Goal: Task Accomplishment & Management: Manage account settings

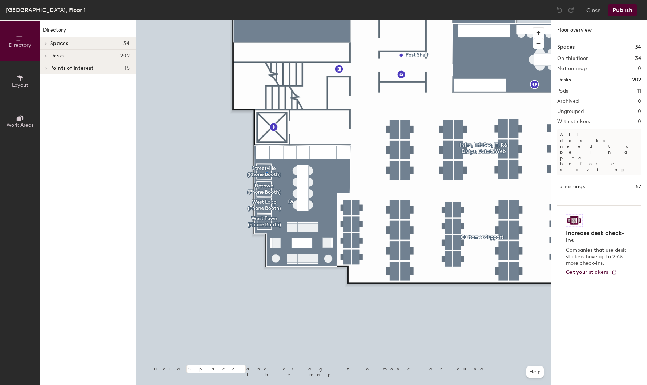
click at [266, 20] on div at bounding box center [343, 20] width 415 height 0
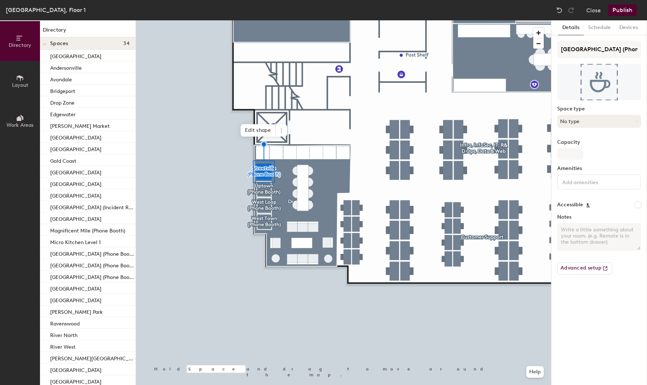
click at [569, 121] on button "No type" at bounding box center [599, 121] width 84 height 13
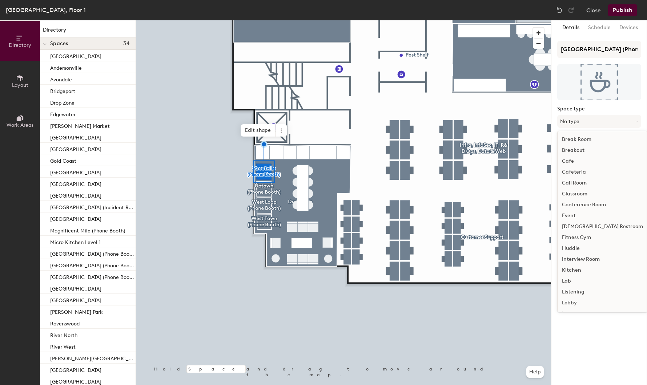
click at [581, 184] on div "Call Room" at bounding box center [603, 183] width 90 height 11
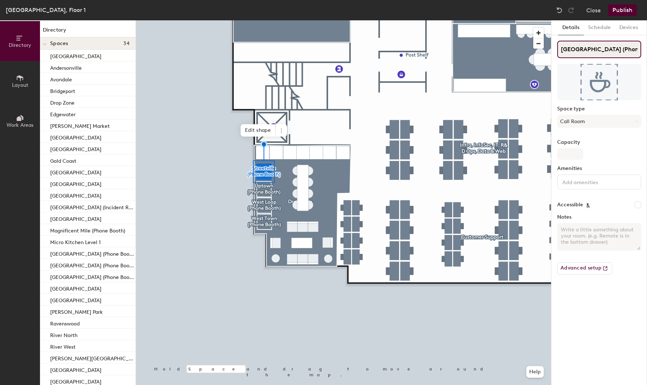
drag, startPoint x: 590, startPoint y: 48, endPoint x: 639, endPoint y: 49, distance: 49.1
click at [639, 49] on input "Streetville (Phone Booth)" at bounding box center [599, 49] width 84 height 17
type input "Streetville"
click at [265, 20] on div at bounding box center [343, 20] width 415 height 0
drag, startPoint x: 583, startPoint y: 48, endPoint x: 646, endPoint y: 51, distance: 62.2
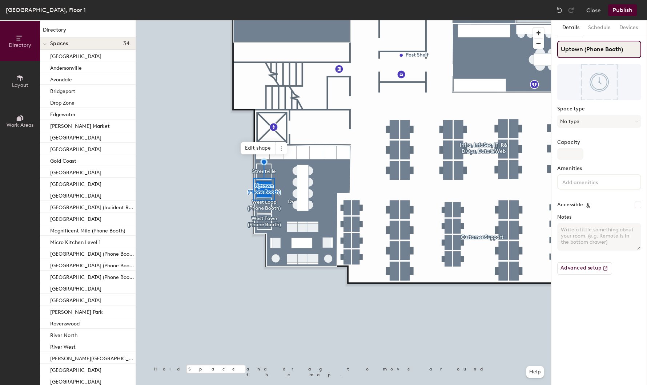
click at [646, 51] on div "Details Schedule Devices Uptown (Phone Booth) Space type No type Capacity Ameni…" at bounding box center [599, 202] width 96 height 365
drag, startPoint x: 629, startPoint y: 51, endPoint x: 585, endPoint y: 51, distance: 44.4
click at [585, 51] on input "Uptown (Phone Booth)" at bounding box center [599, 49] width 84 height 17
type input "Uptown"
click at [576, 124] on button "No type" at bounding box center [599, 121] width 84 height 13
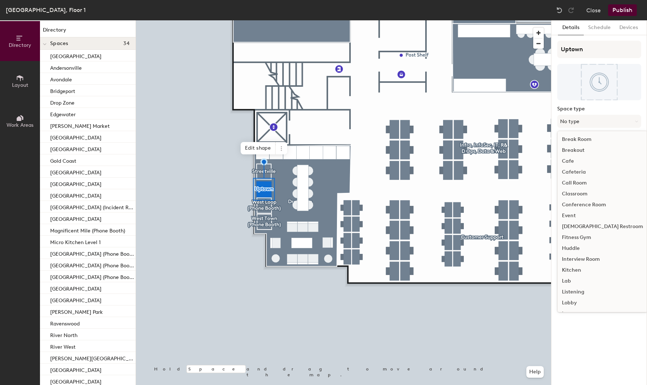
click at [578, 181] on div "Call Room" at bounding box center [603, 183] width 90 height 11
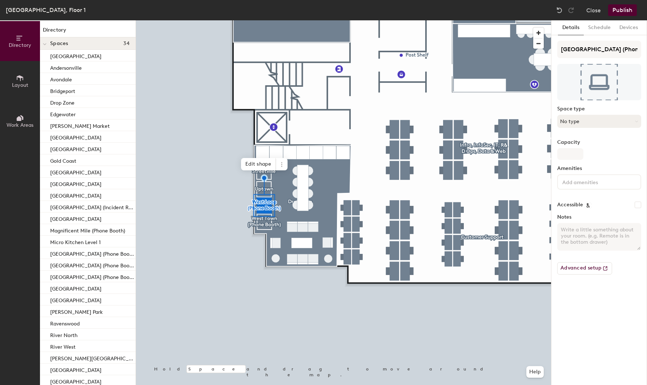
click at [582, 120] on button "No type" at bounding box center [599, 121] width 84 height 13
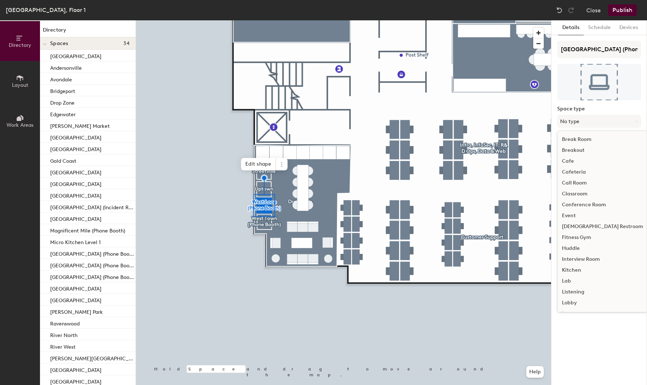
click at [581, 180] on div "Call Room" at bounding box center [603, 183] width 90 height 11
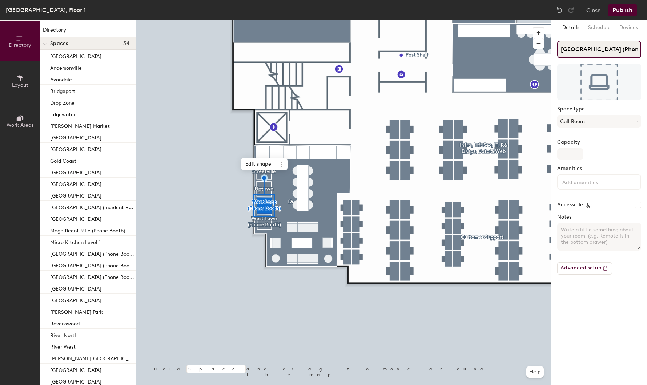
drag, startPoint x: 589, startPoint y: 48, endPoint x: 640, endPoint y: 51, distance: 51.4
click at [640, 51] on input "West Loop (Phone Booth)" at bounding box center [599, 49] width 84 height 17
type input "West Loop"
click at [258, 20] on div at bounding box center [343, 20] width 415 height 0
drag, startPoint x: 590, startPoint y: 50, endPoint x: 637, endPoint y: 52, distance: 46.2
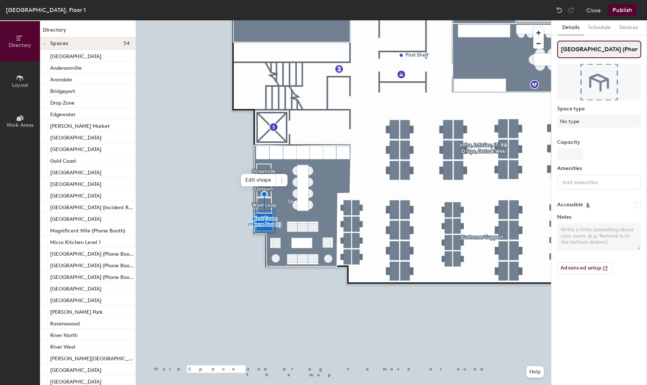
click at [637, 52] on input "West Town (Phone Booth)" at bounding box center [599, 49] width 84 height 17
type input "West Town"
click at [567, 178] on input at bounding box center [593, 181] width 65 height 9
click at [583, 116] on button "No type" at bounding box center [599, 121] width 84 height 13
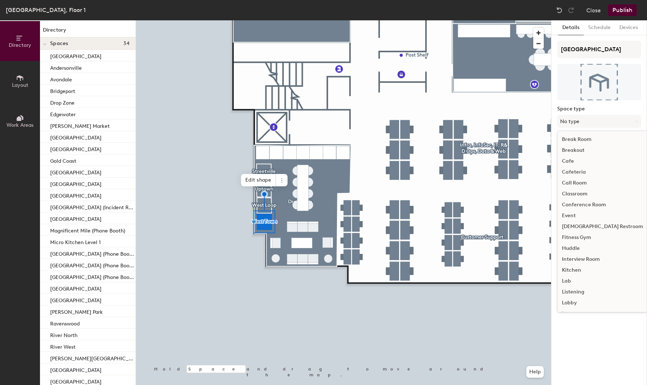
click at [575, 181] on div "Call Room" at bounding box center [603, 183] width 90 height 11
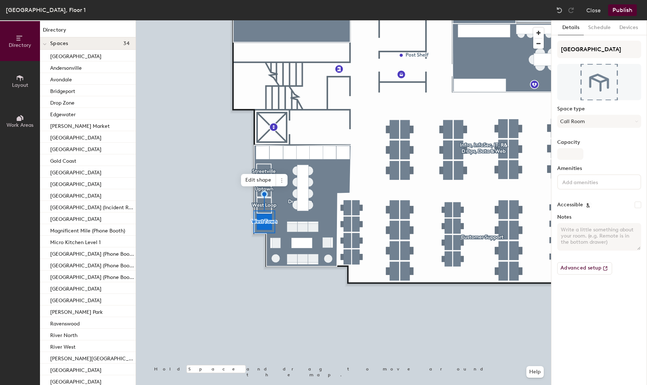
click at [571, 183] on input at bounding box center [593, 181] width 65 height 9
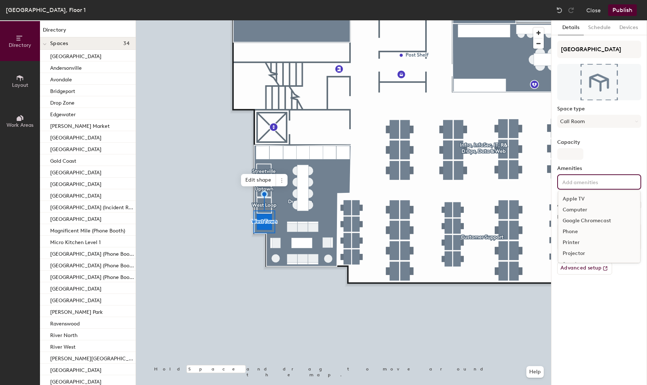
click at [370, 20] on div at bounding box center [343, 20] width 415 height 0
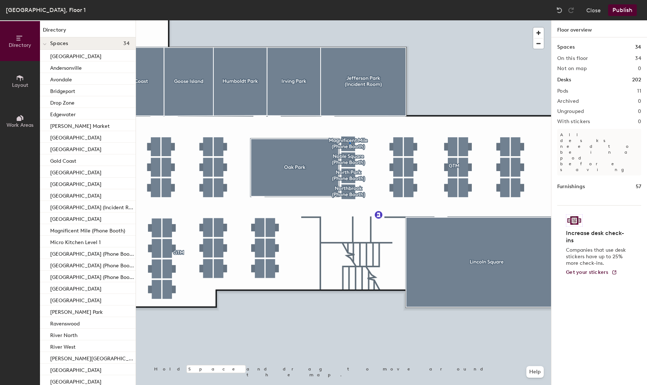
click at [349, 20] on div at bounding box center [343, 20] width 415 height 0
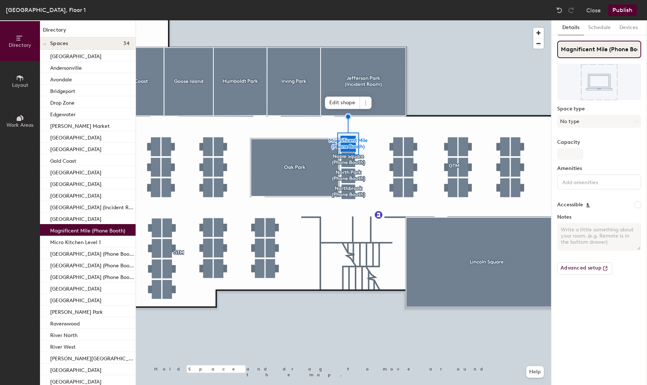
scroll to position [0, 10]
drag, startPoint x: 606, startPoint y: 49, endPoint x: 647, endPoint y: 53, distance: 40.5
click at [647, 53] on div "Directory Layout Work Areas Directory Spaces 34 Albany Park Andersonville Avond…" at bounding box center [323, 202] width 647 height 365
type input "Magnificent Mile"
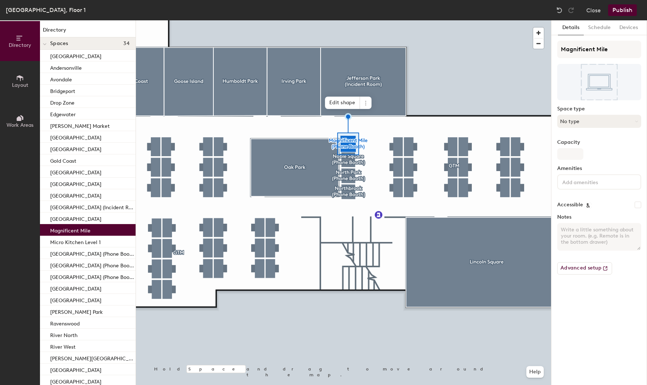
click at [575, 121] on button "No type" at bounding box center [599, 121] width 84 height 13
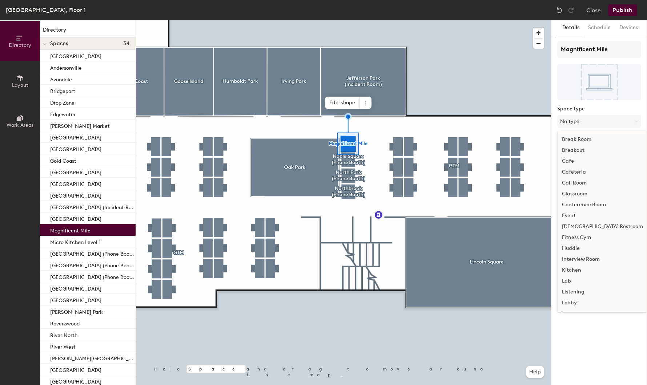
click at [567, 183] on div "Call Room" at bounding box center [603, 183] width 90 height 11
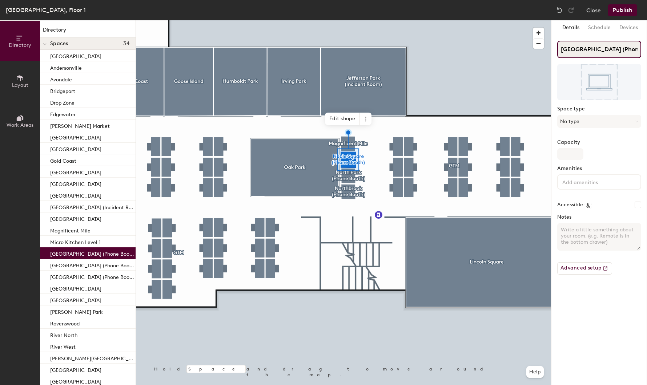
scroll to position [0, 0]
drag, startPoint x: 597, startPoint y: 49, endPoint x: 647, endPoint y: 52, distance: 49.9
click at [647, 52] on div "Directory Layout Work Areas Directory Spaces 34 Albany Park Andersonville Avond…" at bounding box center [323, 202] width 647 height 365
type input "Noble Square"
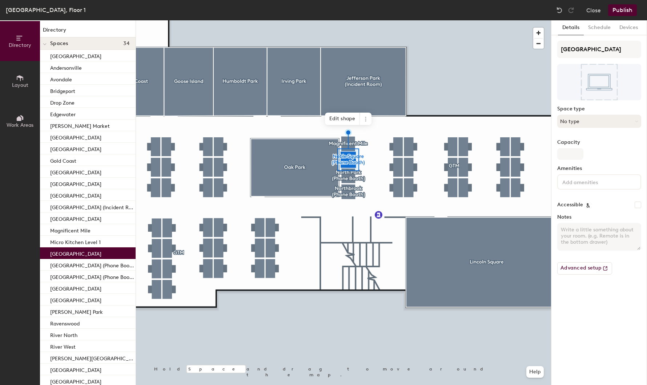
click at [581, 120] on button "No type" at bounding box center [599, 121] width 84 height 13
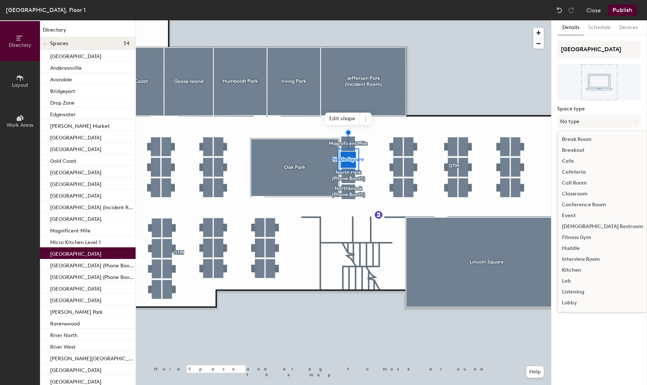
click at [571, 182] on div "Call Room" at bounding box center [603, 183] width 90 height 11
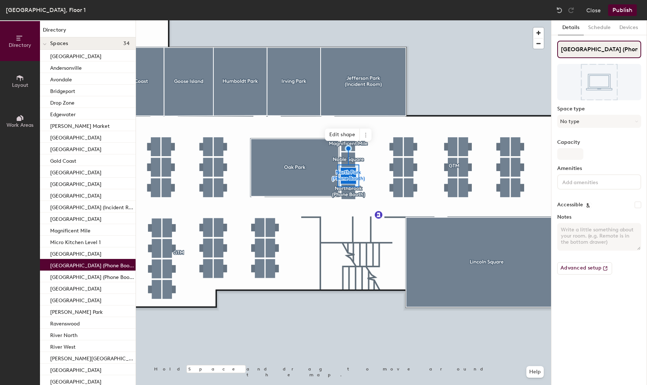
drag, startPoint x: 590, startPoint y: 50, endPoint x: 642, endPoint y: 52, distance: 52.0
click at [642, 52] on div "Details Schedule Devices North Park (Phone Booth) Space type No type Capacity A…" at bounding box center [599, 202] width 96 height 365
type input "North Park"
click at [577, 119] on button "No type" at bounding box center [599, 121] width 84 height 13
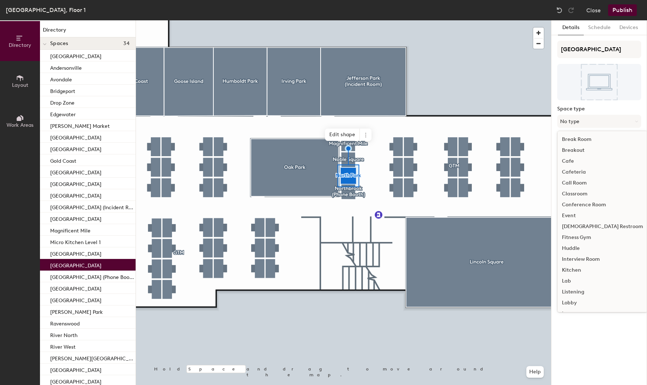
click at [579, 184] on div "Call Room" at bounding box center [603, 183] width 90 height 11
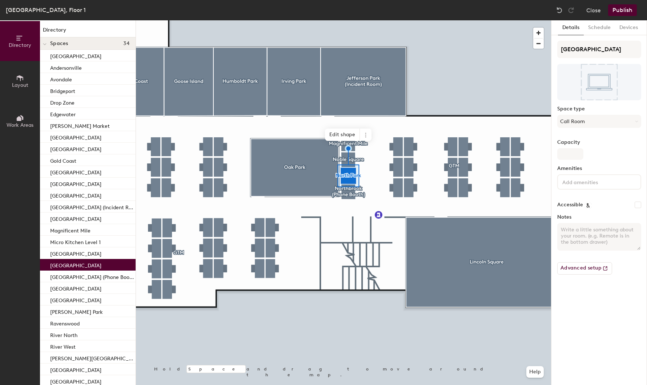
click at [349, 20] on div at bounding box center [343, 20] width 415 height 0
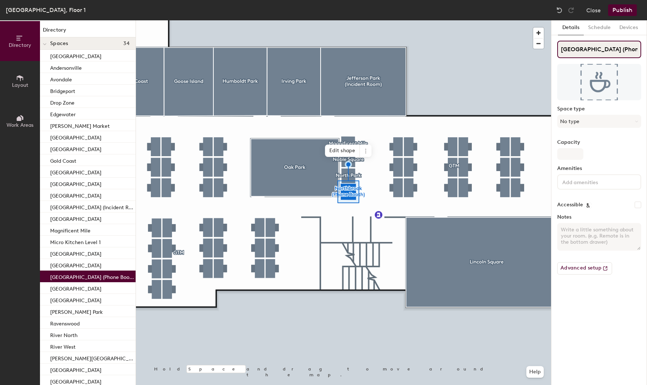
drag, startPoint x: 593, startPoint y: 51, endPoint x: 647, endPoint y: 51, distance: 53.8
click at [647, 51] on div "Directory Layout Work Areas Directory Spaces 34 Albany Park Andersonville Avond…" at bounding box center [323, 202] width 647 height 365
type input "Northbrook"
click at [583, 123] on button "No type" at bounding box center [599, 121] width 84 height 13
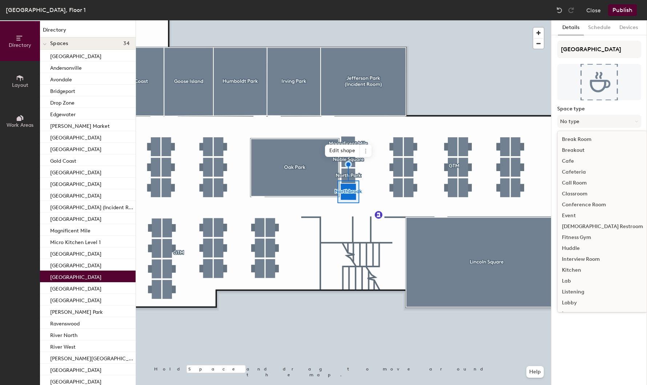
click at [577, 184] on div "Call Room" at bounding box center [603, 183] width 90 height 11
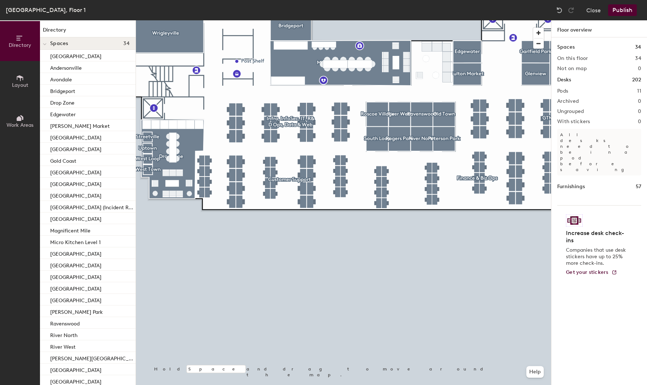
click at [632, 10] on button "Publish" at bounding box center [622, 10] width 29 height 12
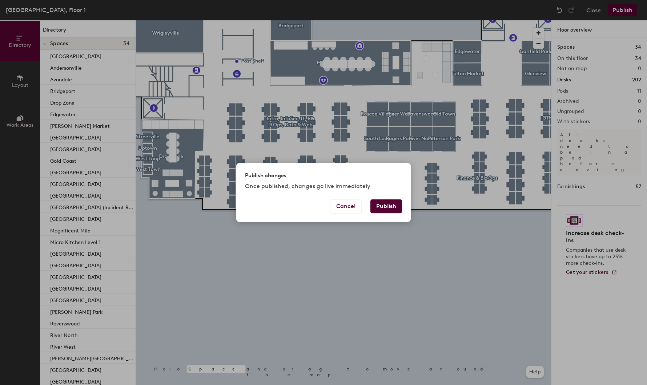
click at [384, 201] on button "Publish" at bounding box center [386, 207] width 32 height 14
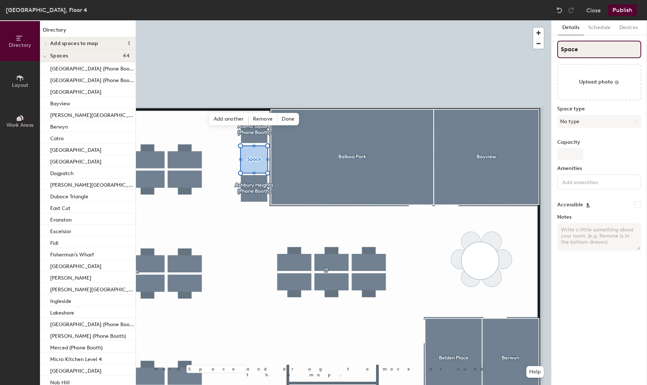
click at [584, 55] on input "Space" at bounding box center [599, 49] width 84 height 17
paste input "Anza Vista"
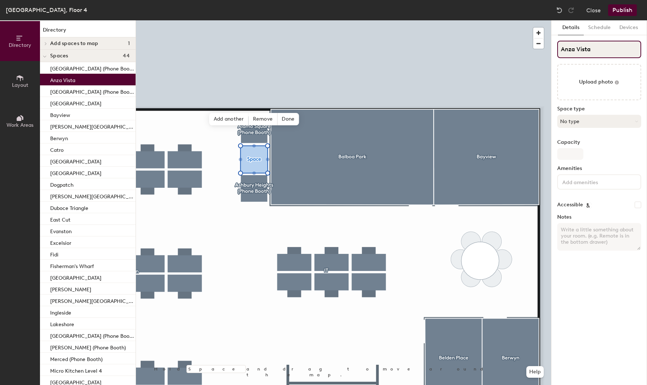
type input "Anza Vista"
click at [589, 124] on button "No type" at bounding box center [599, 121] width 84 height 13
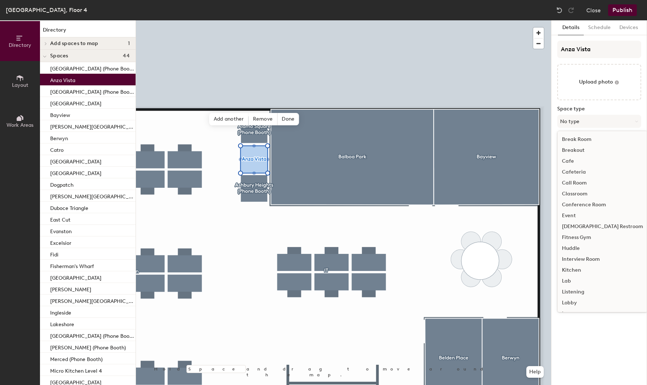
click at [584, 187] on div "Call Room" at bounding box center [603, 183] width 90 height 11
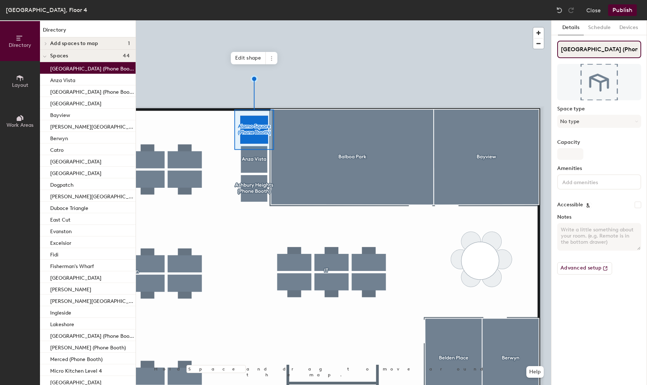
scroll to position [0, 2]
drag, startPoint x: 600, startPoint y: 49, endPoint x: 647, endPoint y: 52, distance: 46.6
click at [647, 52] on div "Directory Layout Work Areas Directory Add spaces to map [GEOGRAPHIC_DATA] (Phon…" at bounding box center [323, 202] width 647 height 365
type input "[GEOGRAPHIC_DATA]"
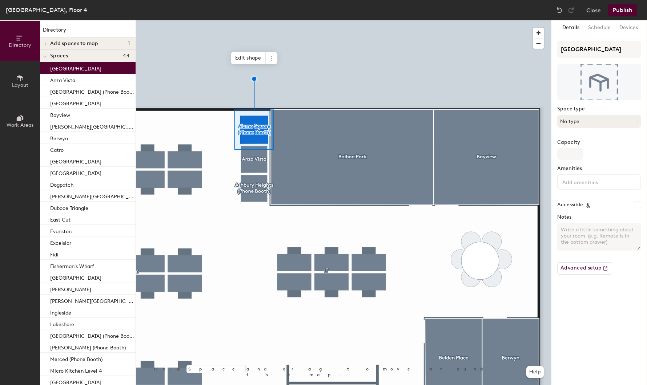
click at [581, 119] on button "No type" at bounding box center [599, 121] width 84 height 13
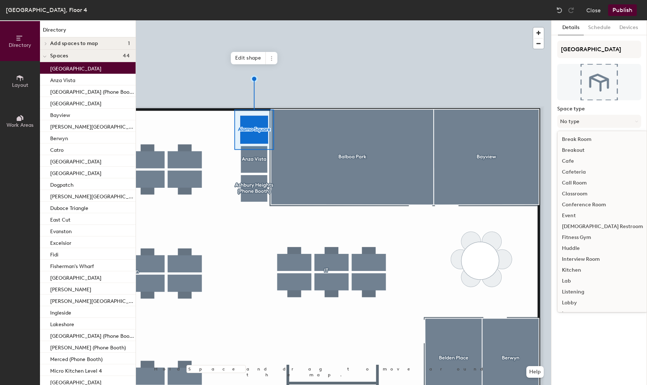
click at [582, 181] on div "Call Room" at bounding box center [603, 183] width 90 height 11
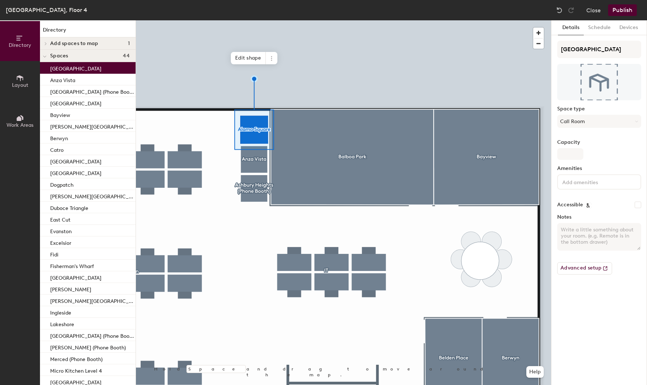
click at [253, 20] on div at bounding box center [343, 20] width 415 height 0
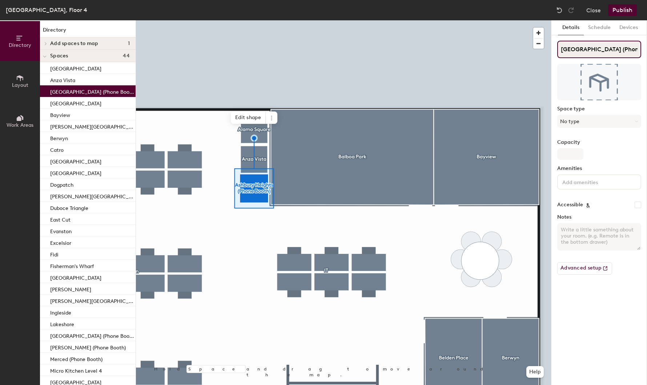
scroll to position [0, 9]
drag, startPoint x: 606, startPoint y: 48, endPoint x: 647, endPoint y: 56, distance: 41.4
click at [647, 56] on div "Directory Layout Work Areas Directory Add spaces to map [GEOGRAPHIC_DATA] (Phon…" at bounding box center [323, 202] width 647 height 365
type input "[GEOGRAPHIC_DATA]"
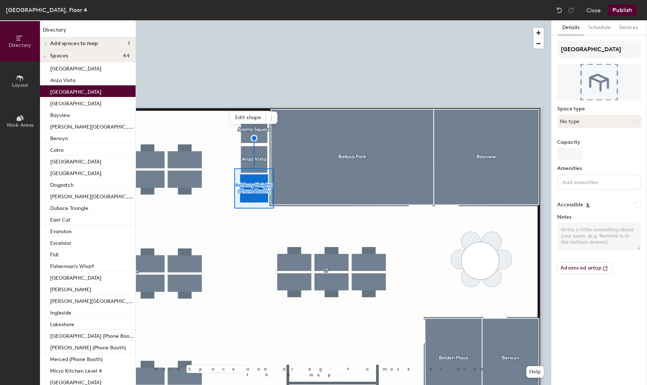
click at [579, 117] on button "No type" at bounding box center [599, 121] width 84 height 13
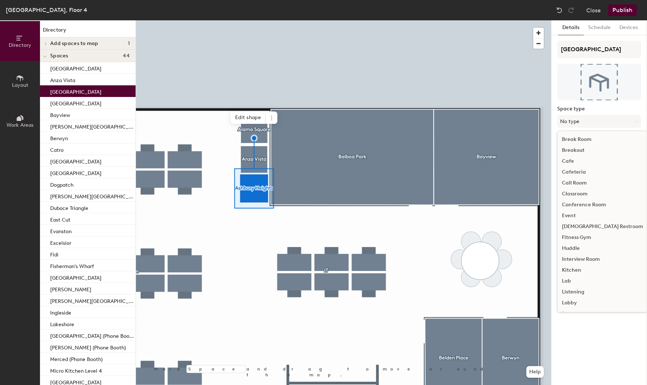
click at [575, 180] on div "Call Room" at bounding box center [603, 183] width 90 height 11
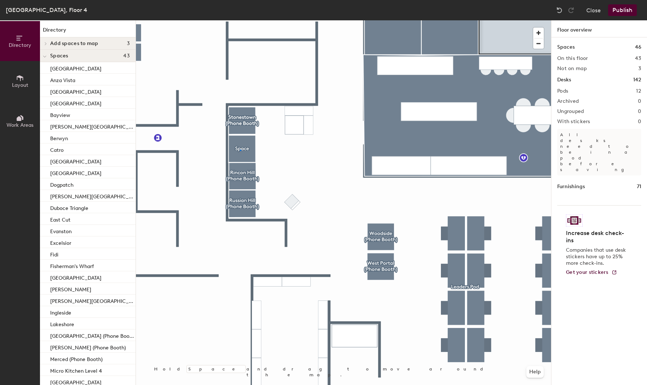
click at [240, 20] on div at bounding box center [343, 20] width 415 height 0
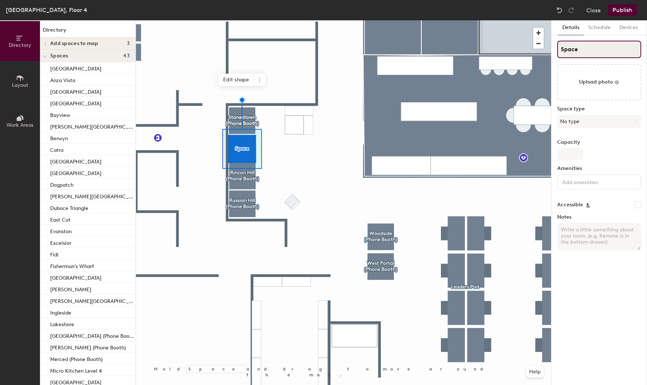
click at [567, 44] on input "Space" at bounding box center [599, 49] width 84 height 17
paste input "eacliff"
type input "Seacliff"
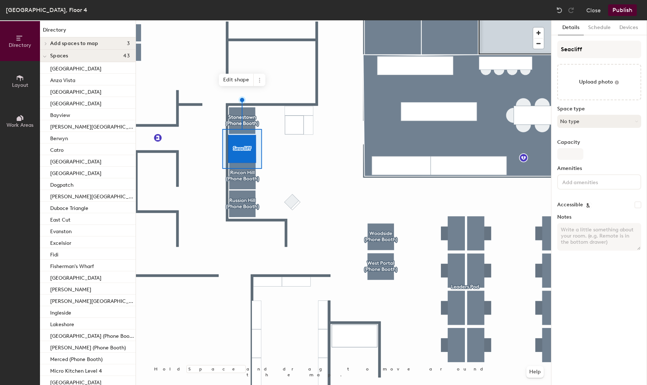
click at [579, 119] on button "No type" at bounding box center [599, 121] width 84 height 13
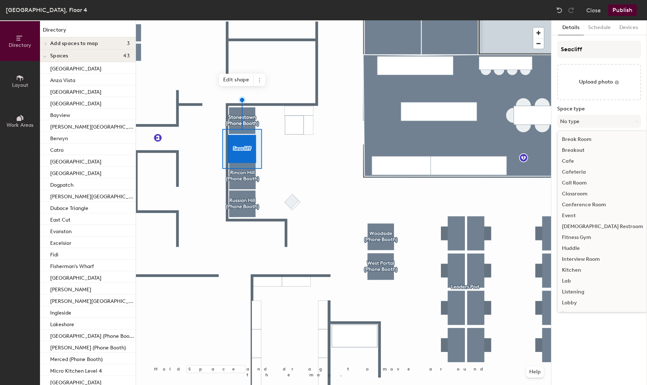
click at [579, 183] on div "Call Room" at bounding box center [603, 183] width 90 height 11
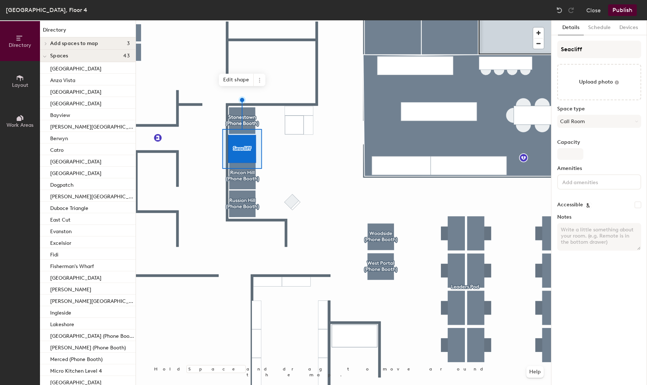
click at [241, 20] on div at bounding box center [343, 20] width 415 height 0
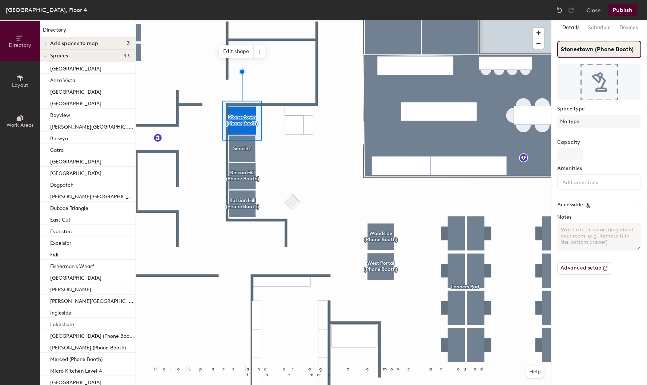
drag, startPoint x: 594, startPoint y: 51, endPoint x: 647, endPoint y: 51, distance: 52.3
click at [647, 51] on div "Directory Layout Work Areas Directory Add spaces to map 3 Anza Vista (Phone Boo…" at bounding box center [323, 202] width 647 height 365
type input "Stonestown"
click at [582, 123] on button "No type" at bounding box center [599, 121] width 84 height 13
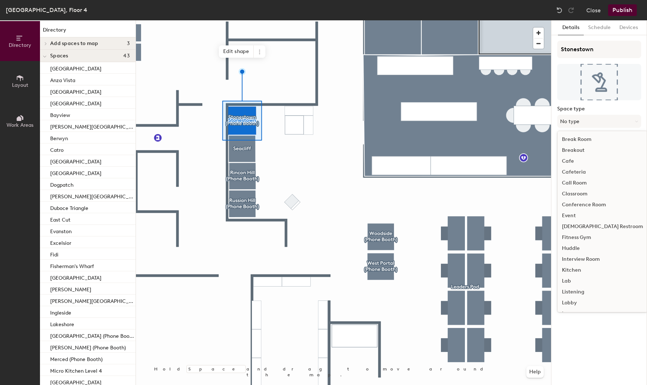
click at [575, 183] on div "Call Room" at bounding box center [603, 183] width 90 height 11
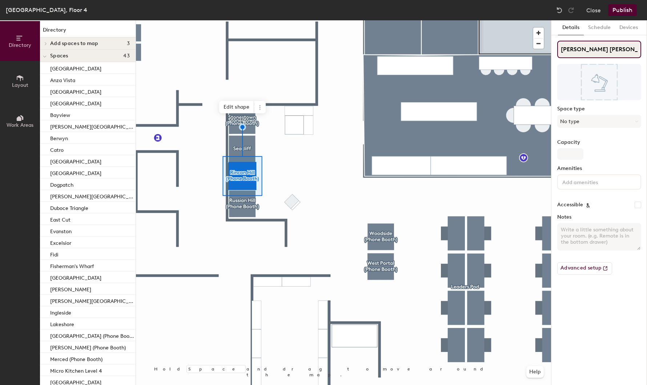
drag, startPoint x: 590, startPoint y: 49, endPoint x: 647, endPoint y: 55, distance: 57.0
click at [647, 55] on div "Directory Layout Work Areas Directory Add spaces to map 3 Anza Vista (Phone Boo…" at bounding box center [323, 202] width 647 height 365
type input "[PERSON_NAME] [PERSON_NAME]"
click at [573, 122] on button "No type" at bounding box center [599, 121] width 84 height 13
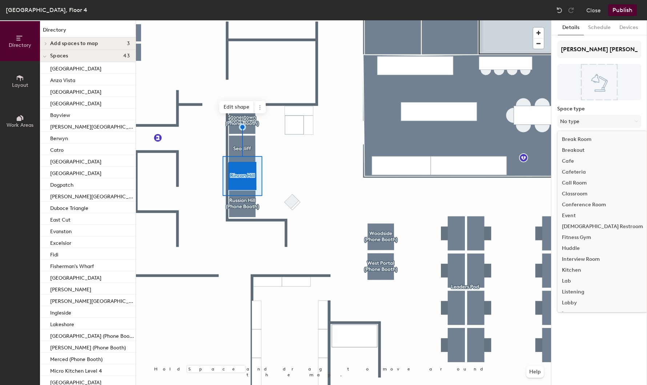
click at [571, 186] on div "Call Room" at bounding box center [603, 183] width 90 height 11
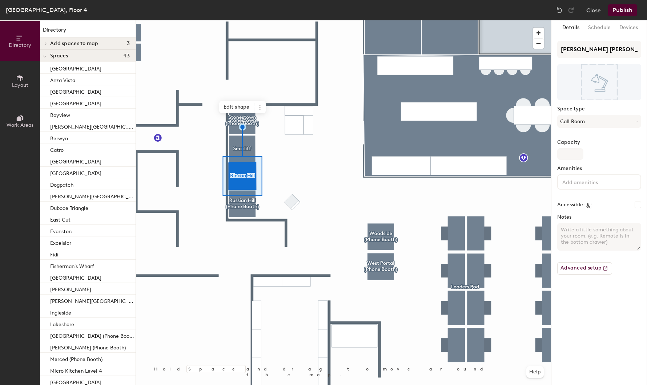
click at [244, 20] on div at bounding box center [343, 20] width 415 height 0
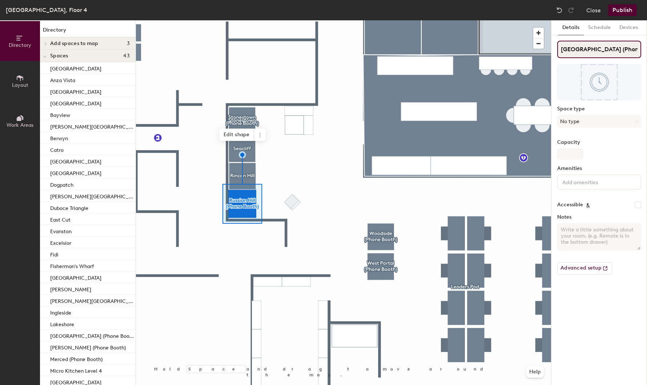
drag, startPoint x: 593, startPoint y: 51, endPoint x: 647, endPoint y: 51, distance: 53.4
click at [647, 51] on div "Directory Layout Work Areas Directory Add spaces to map 3 Anza Vista (Phone Boo…" at bounding box center [323, 202] width 647 height 365
drag, startPoint x: 634, startPoint y: 50, endPoint x: 593, endPoint y: 53, distance: 40.8
click at [593, 53] on input "Russian Hill (Phone Booth)" at bounding box center [599, 49] width 84 height 17
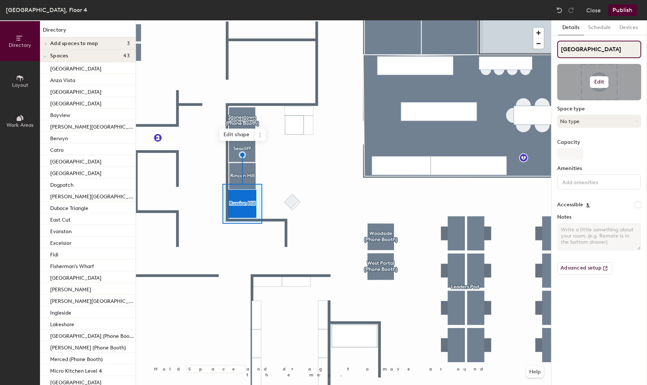
type input "[GEOGRAPHIC_DATA]"
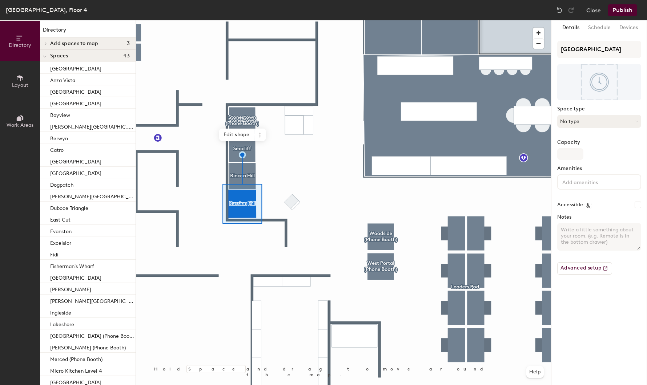
click at [578, 124] on button "No type" at bounding box center [599, 121] width 84 height 13
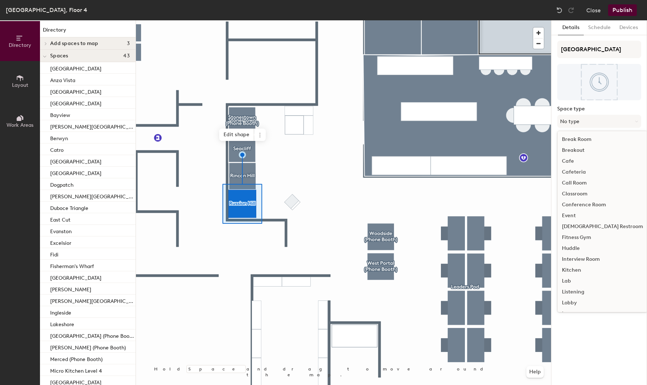
click at [580, 183] on div "Call Room" at bounding box center [603, 183] width 90 height 11
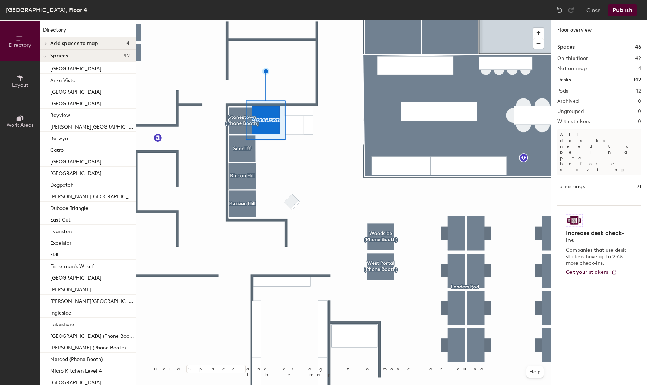
click at [237, 20] on div at bounding box center [343, 20] width 415 height 0
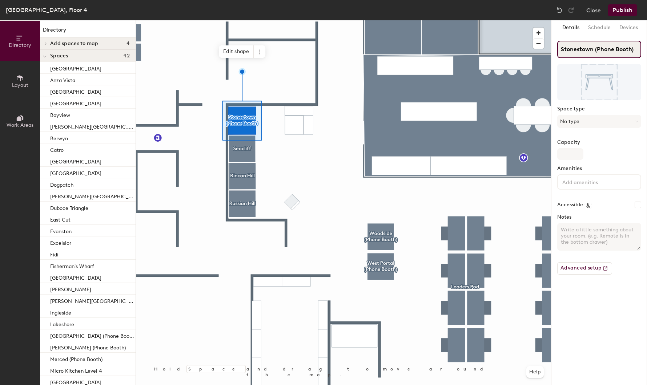
drag, startPoint x: 593, startPoint y: 50, endPoint x: 647, endPoint y: 50, distance: 53.4
click at [647, 50] on div "Directory Layout Work Areas Directory Add spaces to map 4 Anza Vista (Phone Boo…" at bounding box center [323, 202] width 647 height 365
type input "Stonestown"
click at [578, 124] on button "No type" at bounding box center [599, 121] width 84 height 13
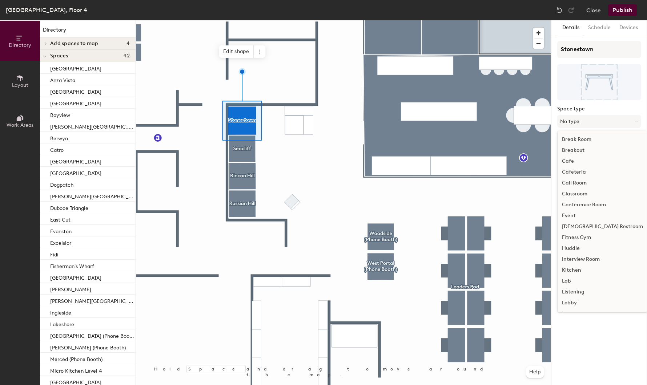
click at [583, 184] on div "Call Room" at bounding box center [603, 183] width 90 height 11
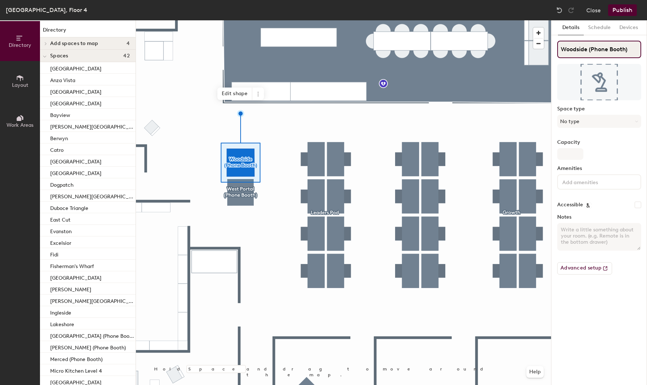
drag, startPoint x: 587, startPoint y: 49, endPoint x: 647, endPoint y: 49, distance: 59.6
click at [647, 49] on div "Directory Layout Work Areas Directory Add spaces to map 4 Anza Vista (Phone Boo…" at bounding box center [323, 202] width 647 height 365
type input "Woodside"
click at [569, 124] on button "No type" at bounding box center [599, 121] width 84 height 13
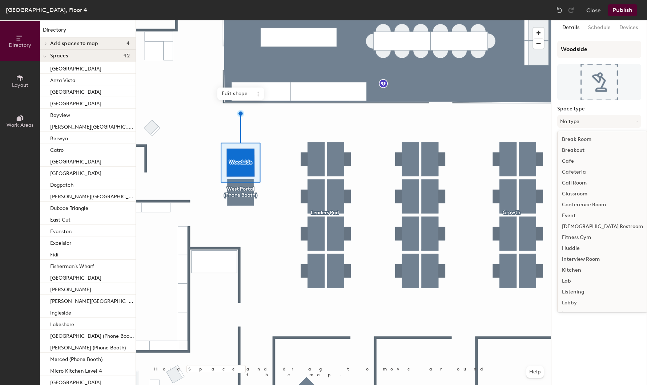
click at [580, 184] on div "Call Room" at bounding box center [603, 183] width 90 height 11
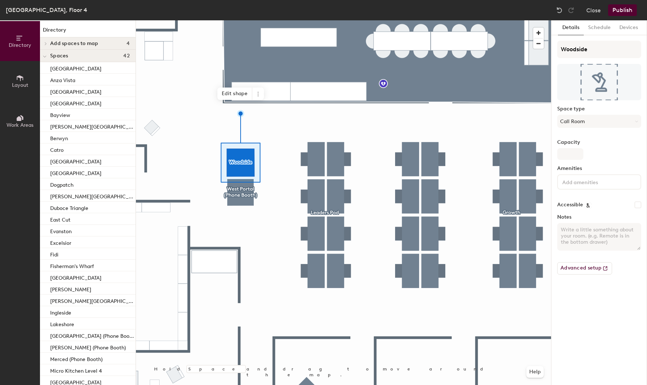
click at [242, 20] on div at bounding box center [343, 20] width 415 height 0
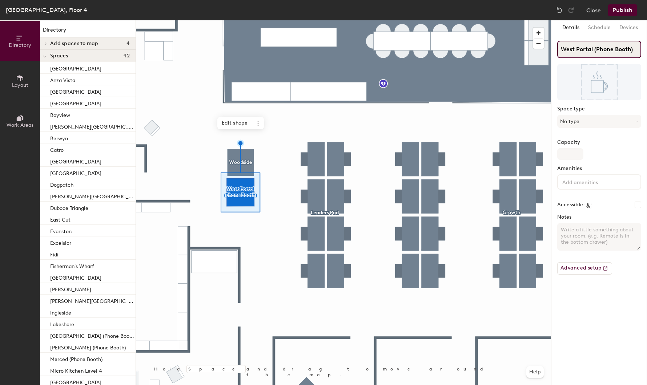
drag, startPoint x: 593, startPoint y: 49, endPoint x: 646, endPoint y: 55, distance: 53.4
click at [646, 55] on div "Details Schedule Devices West Portal (Phone Booth) Space type No type Capacity …" at bounding box center [599, 202] width 96 height 365
type input "West Portal"
click at [594, 124] on button "No type" at bounding box center [599, 121] width 84 height 13
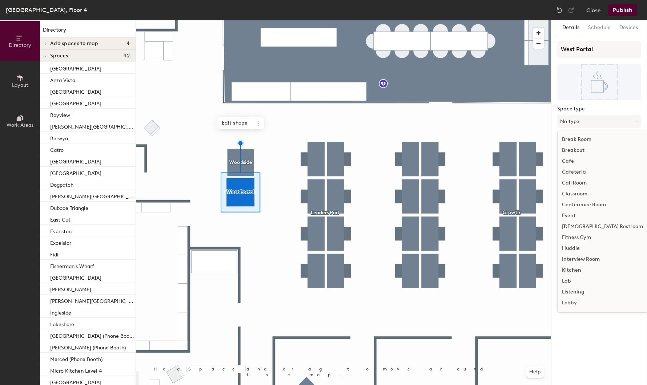
click at [577, 184] on div "Call Room" at bounding box center [603, 183] width 90 height 11
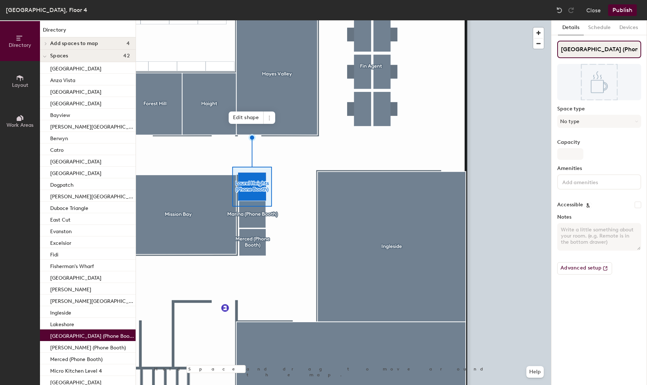
scroll to position [0, 4]
drag, startPoint x: 601, startPoint y: 48, endPoint x: 647, endPoint y: 52, distance: 45.9
click at [647, 52] on div "Directory Layout Work Areas Directory Add spaces to map 4 Anza Vista (Phone Boo…" at bounding box center [323, 202] width 647 height 365
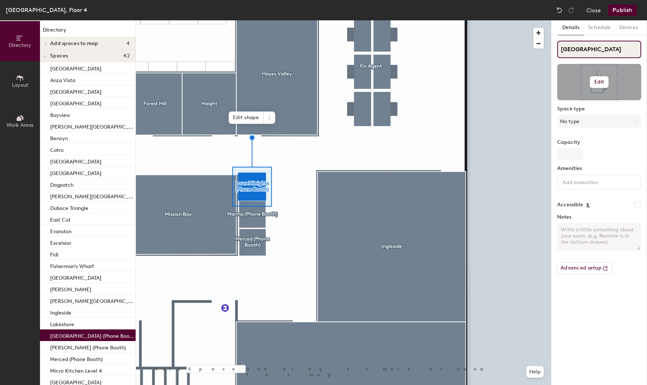
scroll to position [0, 0]
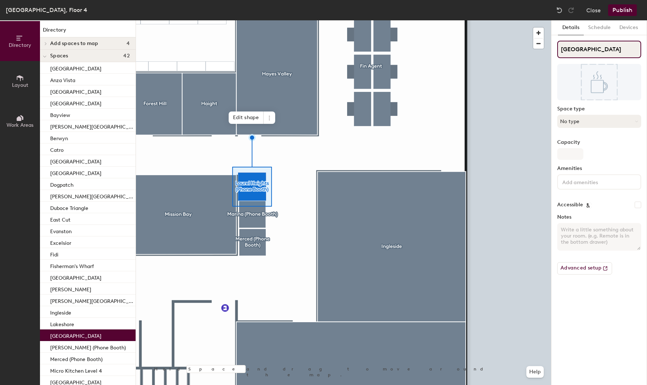
type input "[GEOGRAPHIC_DATA]"
click at [580, 118] on button "No type" at bounding box center [599, 121] width 84 height 13
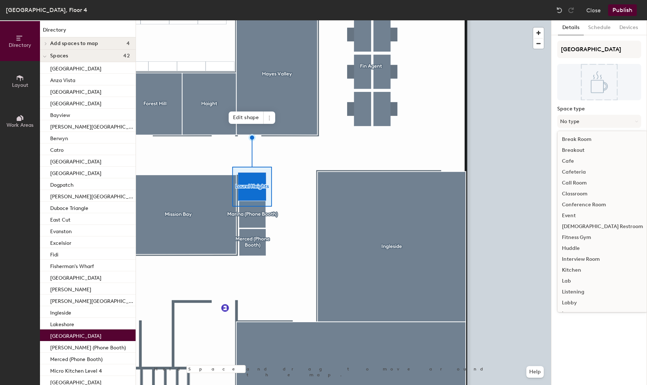
click at [575, 185] on div "Call Room" at bounding box center [603, 183] width 90 height 11
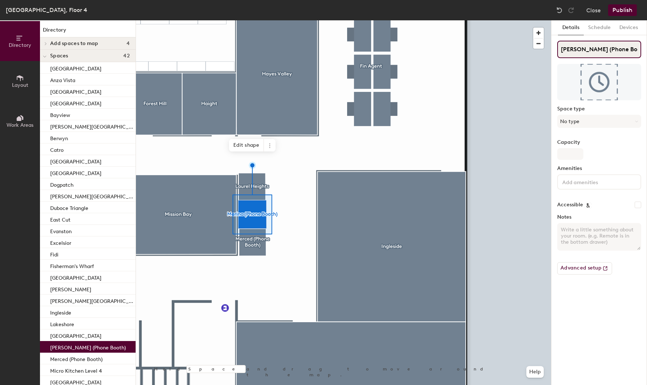
drag, startPoint x: 581, startPoint y: 51, endPoint x: 647, endPoint y: 53, distance: 66.2
click at [647, 53] on div "Directory Layout Work Areas Directory Add spaces to map 4 Anza Vista (Phone Boo…" at bounding box center [323, 202] width 647 height 365
type input "Marina"
click at [574, 122] on button "No type" at bounding box center [599, 121] width 84 height 13
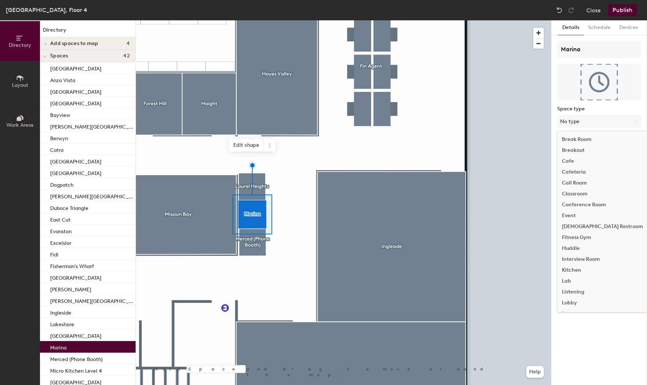
click at [577, 180] on div "Call Room" at bounding box center [603, 183] width 90 height 11
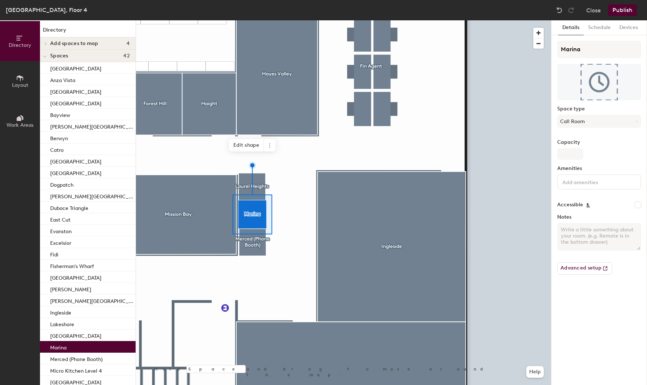
click at [253, 20] on div at bounding box center [343, 20] width 415 height 0
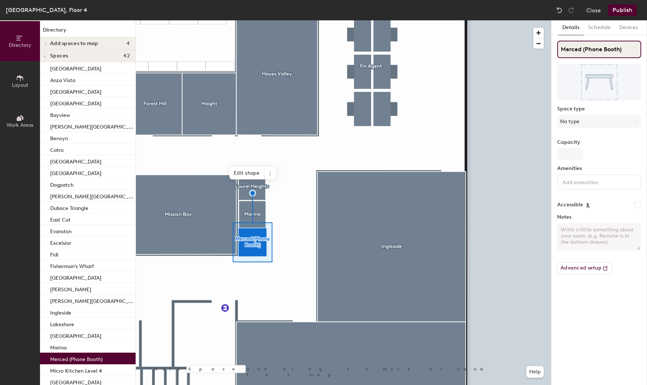
drag, startPoint x: 581, startPoint y: 47, endPoint x: 646, endPoint y: 47, distance: 64.3
click at [646, 47] on div "Details Schedule Devices Merced (Phone Booth) Space type No type Capacity Ameni…" at bounding box center [599, 202] width 96 height 365
type input "Merced"
click at [587, 118] on button "No type" at bounding box center [599, 121] width 84 height 13
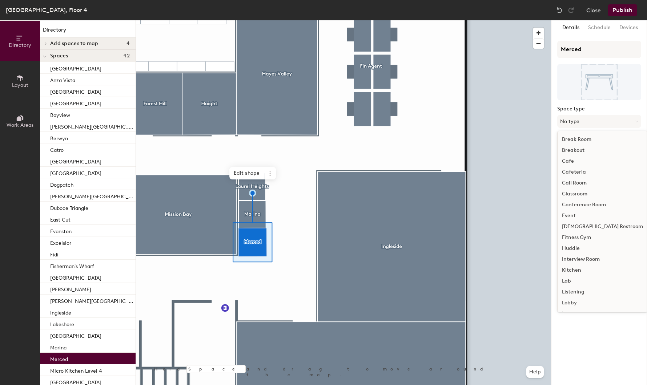
click at [578, 184] on div "Call Room" at bounding box center [603, 183] width 90 height 11
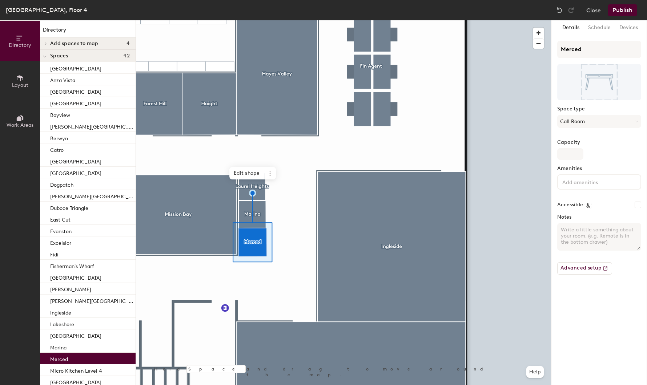
click at [623, 10] on button "Publish" at bounding box center [622, 10] width 29 height 12
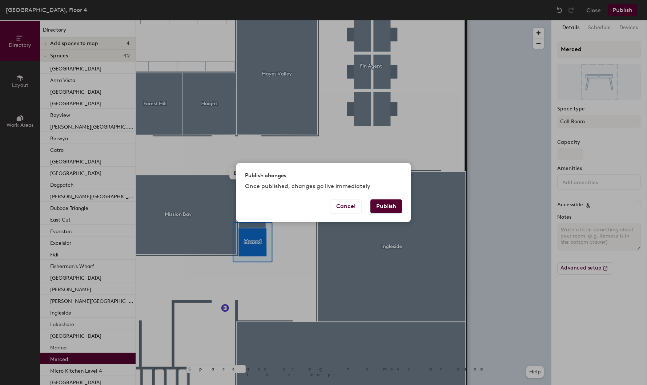
click at [395, 206] on button "Publish" at bounding box center [386, 207] width 32 height 14
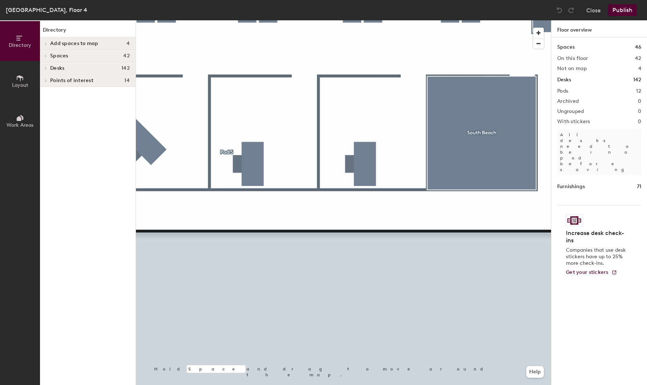
click at [190, 20] on div at bounding box center [343, 20] width 415 height 0
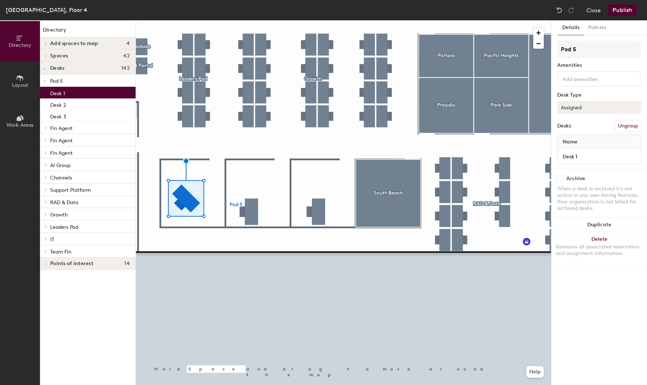
click at [577, 107] on button "Assigned" at bounding box center [599, 107] width 84 height 13
click at [591, 113] on button "Assigned" at bounding box center [599, 107] width 84 height 13
click at [584, 106] on button "Assigned" at bounding box center [599, 107] width 84 height 13
click at [583, 81] on input at bounding box center [593, 78] width 65 height 9
click at [581, 296] on div "Details Policies Pod 5 Amenities Desk Type Assigned Desks Ungroup Name Desk 1 A…" at bounding box center [599, 202] width 96 height 365
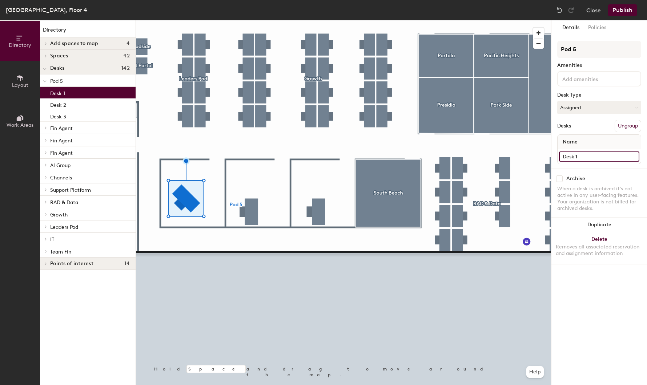
click at [583, 154] on input "Desk 1" at bounding box center [599, 157] width 80 height 10
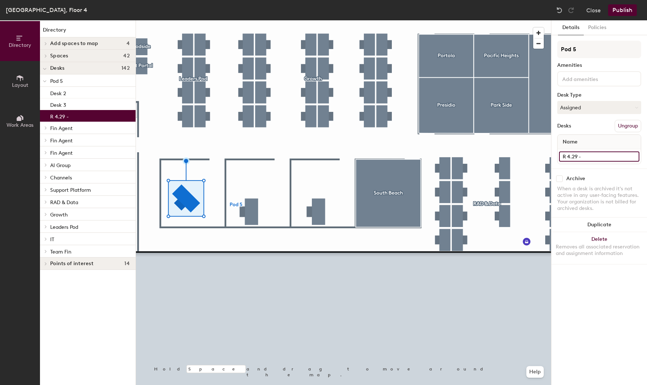
paste input "Des Traynor"
type input "R 4.29 - Des Traynor"
click at [595, 280] on div "Details Policies Pod 5 Amenities Desk Type Assigned Desks Ungroup Name R 4.29 -…" at bounding box center [599, 202] width 96 height 365
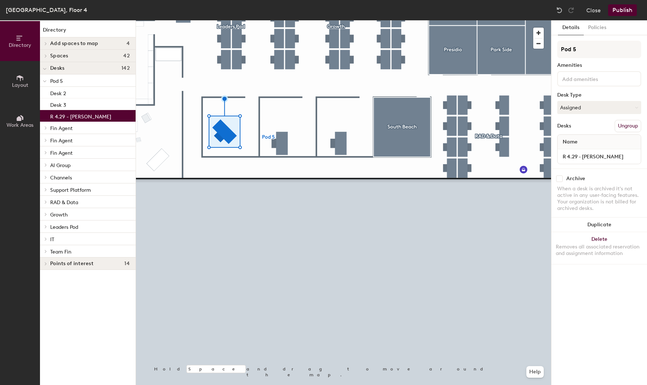
click at [571, 79] on input at bounding box center [593, 78] width 65 height 9
click at [573, 42] on input "Pod 5" at bounding box center [599, 49] width 84 height 17
click at [571, 45] on input "Pod 5" at bounding box center [599, 49] width 84 height 17
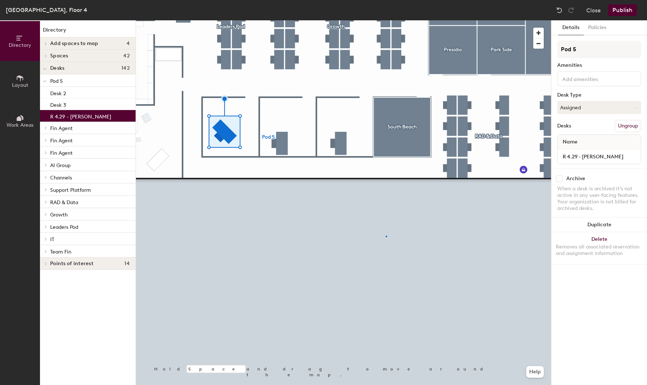
click at [386, 20] on div at bounding box center [343, 20] width 415 height 0
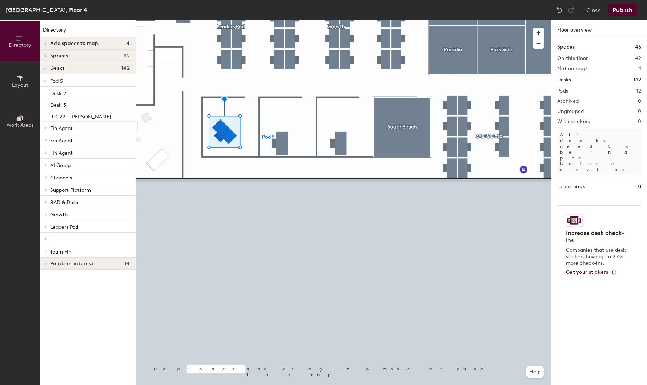
click at [226, 20] on div at bounding box center [343, 20] width 415 height 0
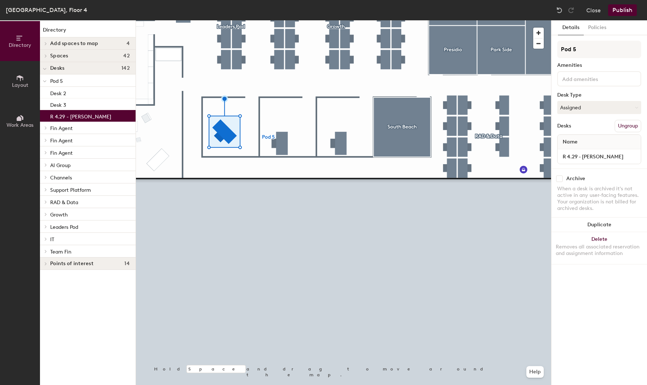
click at [276, 20] on div at bounding box center [343, 20] width 415 height 0
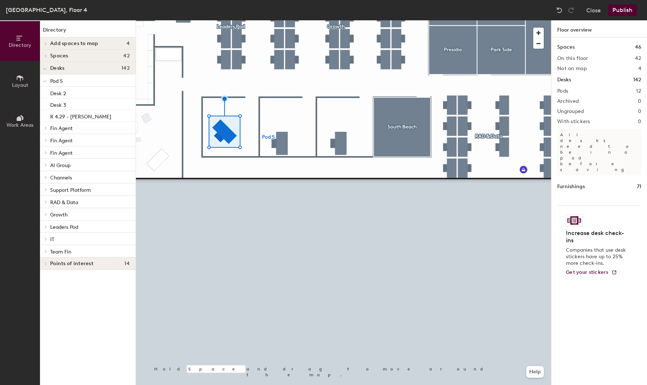
click at [289, 20] on div at bounding box center [343, 20] width 415 height 0
click at [285, 20] on div at bounding box center [343, 20] width 415 height 0
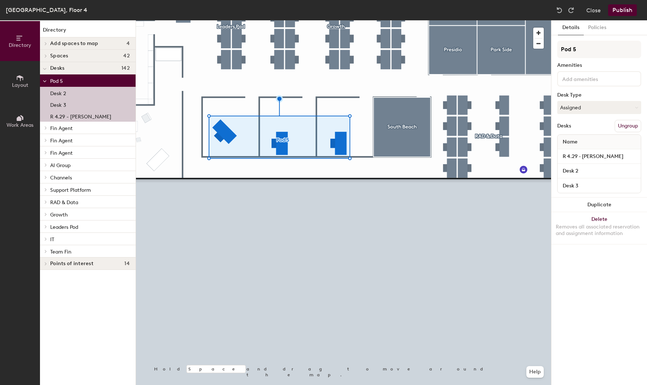
click at [627, 128] on button "Ungroup" at bounding box center [628, 126] width 27 height 12
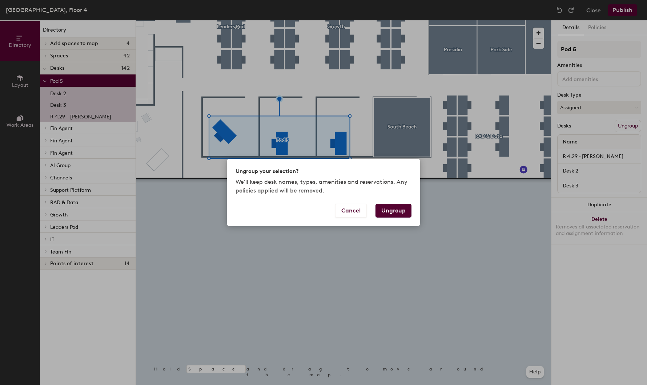
click at [395, 211] on button "Ungroup" at bounding box center [394, 211] width 36 height 14
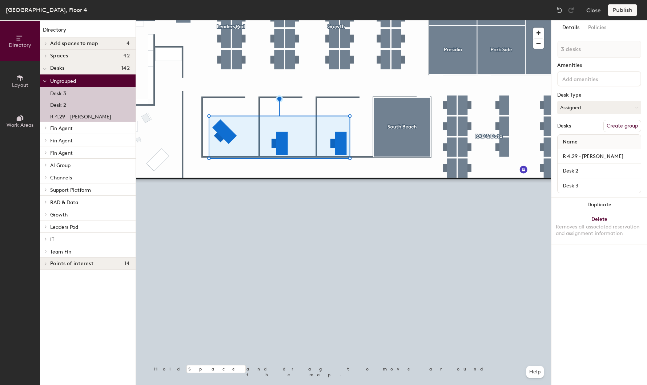
click at [326, 20] on div at bounding box center [343, 20] width 415 height 0
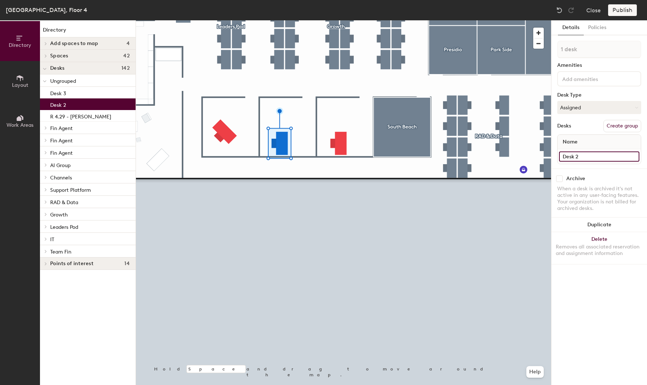
click at [574, 156] on input "Desk 2" at bounding box center [599, 157] width 80 height 10
paste input "Darragh Curran"
type input "R 4.28 - Darragh Curran"
click at [621, 12] on div "Publish" at bounding box center [624, 10] width 33 height 12
click at [636, 4] on div "Publish" at bounding box center [624, 10] width 33 height 12
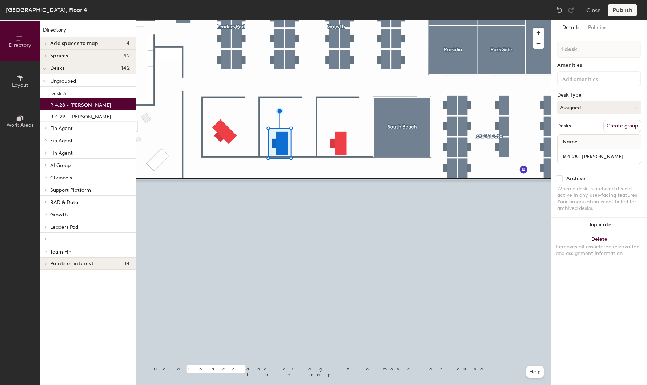
click at [619, 12] on div "Publish" at bounding box center [624, 10] width 33 height 12
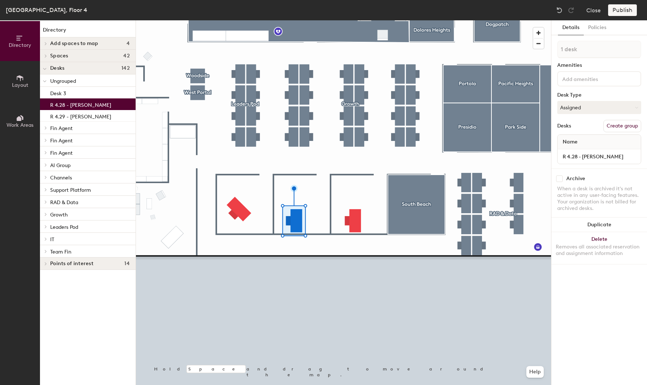
click at [576, 82] on input at bounding box center [593, 78] width 65 height 9
click at [628, 3] on div "Dublin, Floor 4 Close Publish" at bounding box center [323, 10] width 647 height 20
click at [625, 10] on div "Publish" at bounding box center [624, 10] width 33 height 12
click at [611, 14] on div "Publish" at bounding box center [624, 10] width 33 height 12
click at [595, 13] on button "Close" at bounding box center [593, 10] width 15 height 12
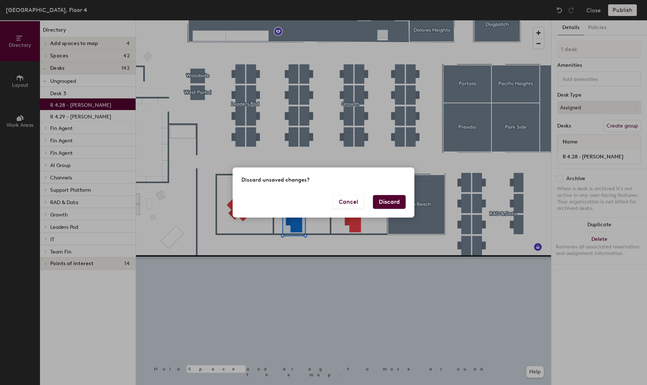
click at [398, 203] on button "Discard" at bounding box center [389, 202] width 33 height 14
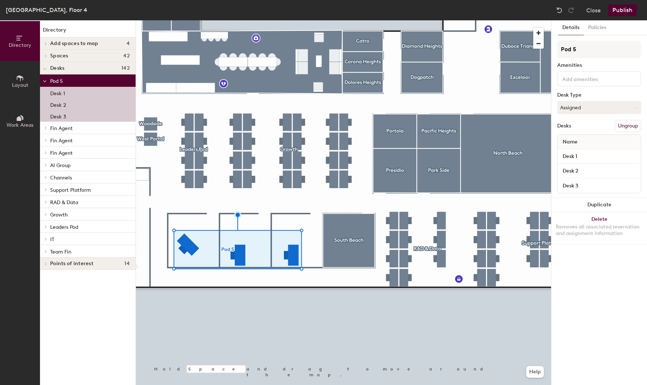
drag, startPoint x: 626, startPoint y: 124, endPoint x: 630, endPoint y: 127, distance: 5.5
click at [630, 127] on button "Ungroup" at bounding box center [628, 126] width 27 height 12
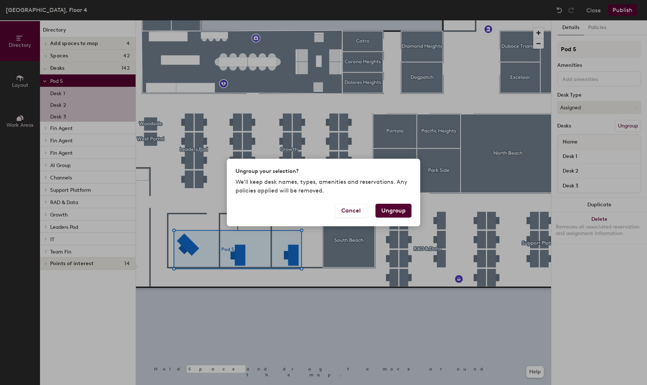
click at [406, 209] on button "Ungroup" at bounding box center [394, 211] width 36 height 14
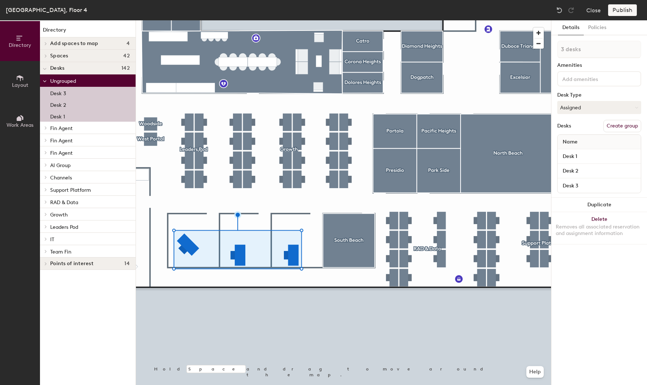
click at [200, 20] on div at bounding box center [343, 20] width 415 height 0
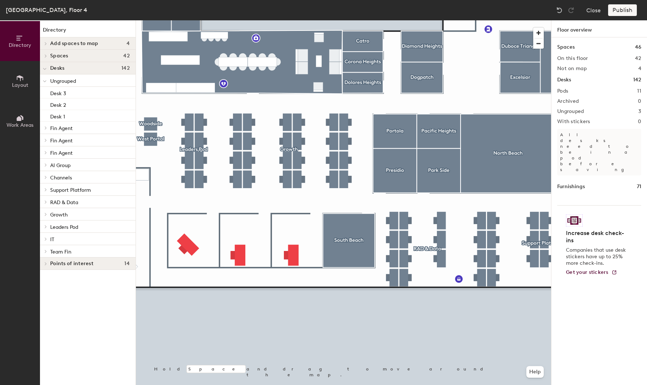
click at [19, 80] on icon at bounding box center [20, 78] width 8 height 8
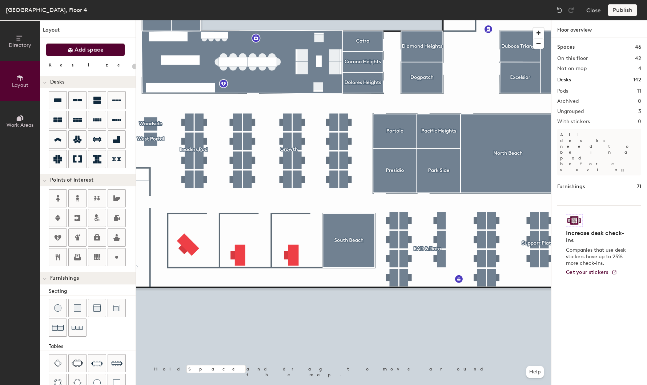
click at [85, 48] on span "Add space" at bounding box center [89, 49] width 29 height 7
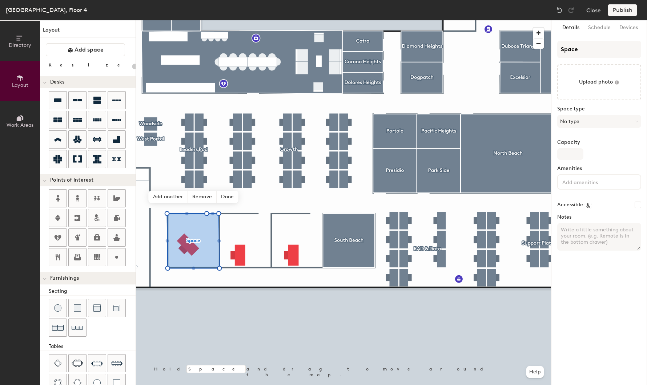
type input "20"
click at [575, 51] on input "Space" at bounding box center [599, 49] width 84 height 17
type input "p"
type input "20"
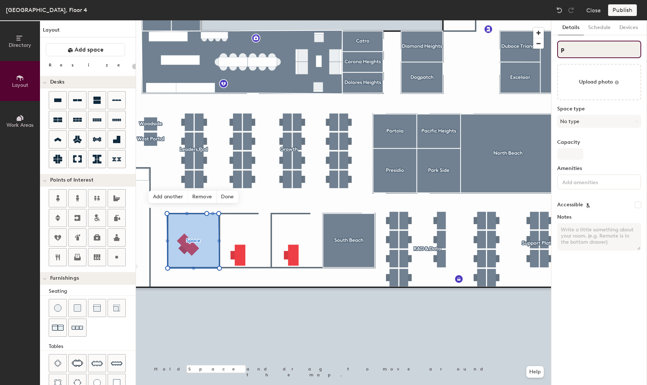
type input "pP"
type input "20"
type input "pProd"
type input "20"
type input "pProduct"
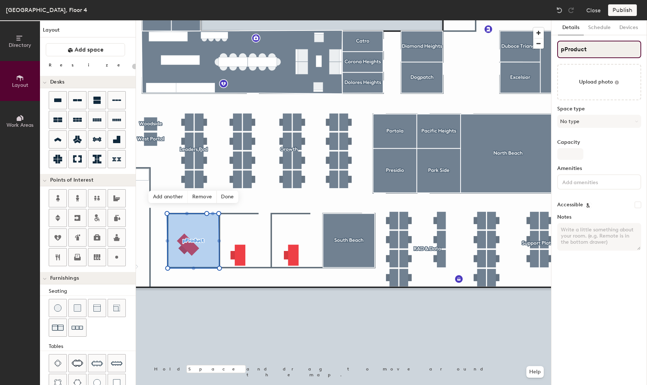
type input "20"
click at [564, 51] on input "pProduct" at bounding box center [599, 49] width 84 height 17
type input "Product"
type input "20"
type input "Product"
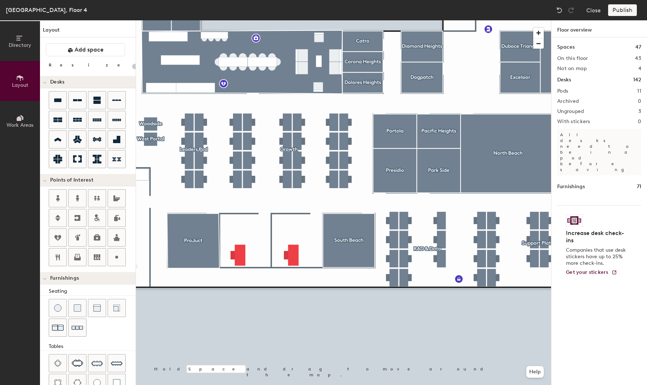
click at [192, 20] on div at bounding box center [343, 20] width 415 height 0
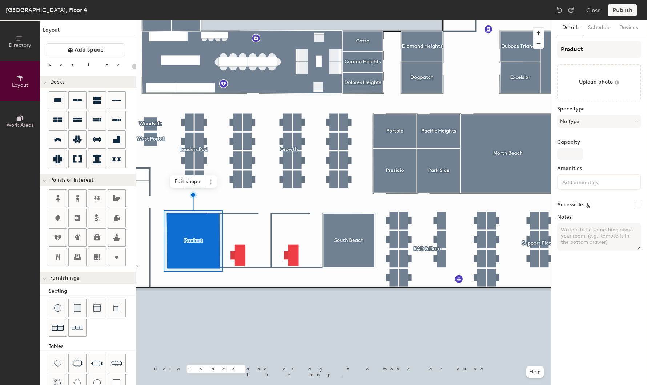
type input "20"
type input "pProduct"
type input "20"
type input "pP"
type input "20"
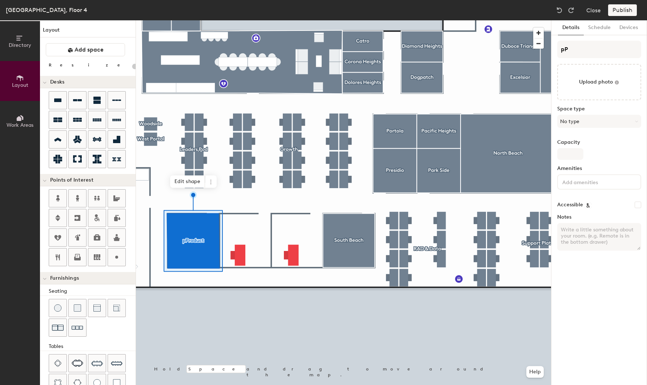
type input "p"
type input "20"
type input "Space"
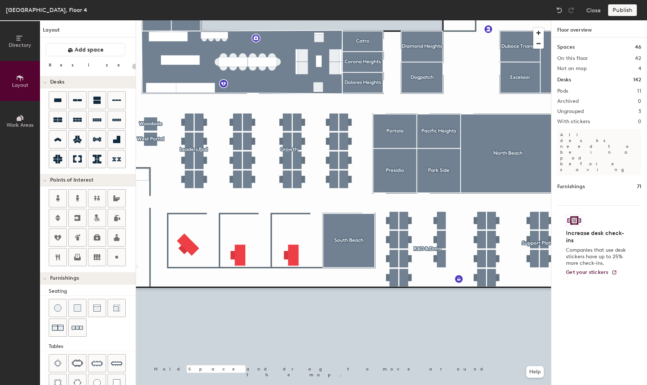
click at [185, 20] on div at bounding box center [343, 20] width 415 height 0
type input "120"
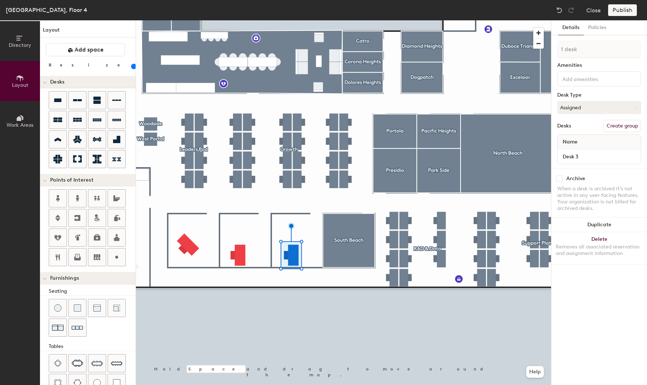
click at [625, 127] on button "Create group" at bounding box center [622, 126] width 38 height 12
click at [535, 49] on div "Directory Layout Work Areas Layout Add space Resize Desks Points of Interest Fu…" at bounding box center [323, 202] width 647 height 365
type input "Product"
click at [280, 20] on div at bounding box center [343, 20] width 415 height 0
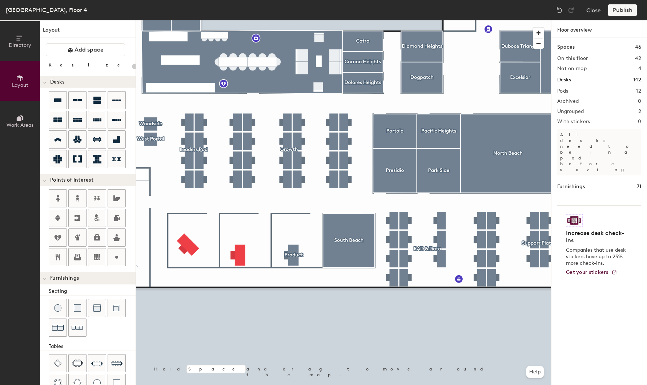
type input "120"
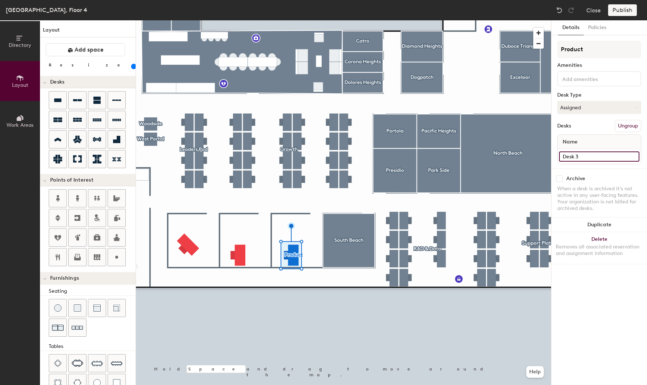
click at [574, 152] on input "Desk 3" at bounding box center [599, 157] width 80 height 10
paste input "[PERSON_NAME]"
type input "R 4.27 - [PERSON_NAME]"
click at [627, 7] on div "Publish" at bounding box center [624, 10] width 33 height 12
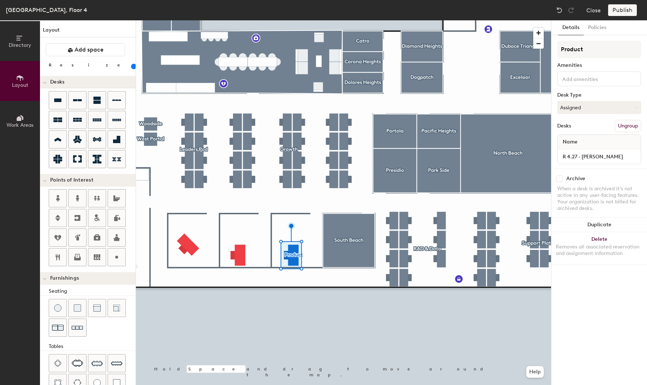
click at [625, 9] on div "Publish" at bounding box center [624, 10] width 33 height 12
click at [590, 3] on div "Dublin, Floor 4 Close Publish" at bounding box center [323, 10] width 647 height 20
click at [591, 11] on button "Close" at bounding box center [593, 10] width 15 height 12
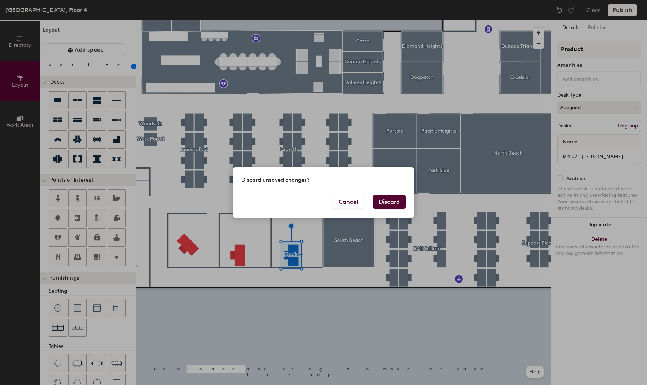
click at [406, 202] on div "Cancel Discard" at bounding box center [324, 206] width 182 height 23
click at [389, 202] on button "Discard" at bounding box center [389, 202] width 33 height 14
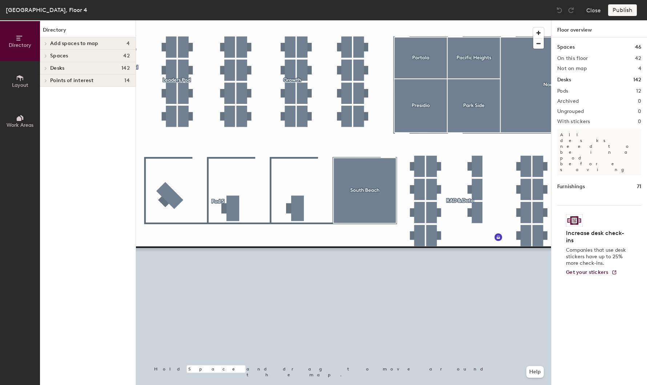
click at [219, 20] on div at bounding box center [343, 20] width 415 height 0
click at [232, 20] on div at bounding box center [343, 20] width 415 height 0
click at [230, 20] on div at bounding box center [343, 20] width 415 height 0
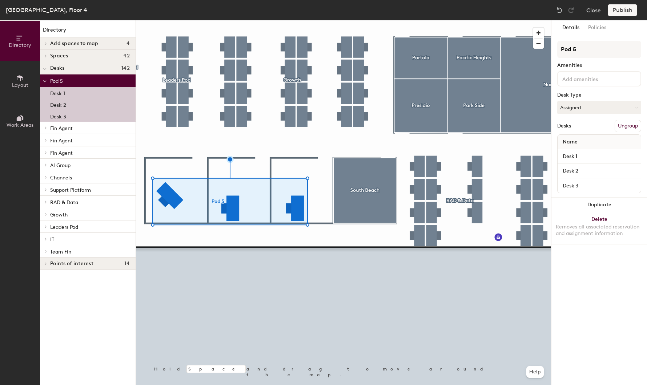
click at [635, 125] on button "Ungroup" at bounding box center [628, 126] width 27 height 12
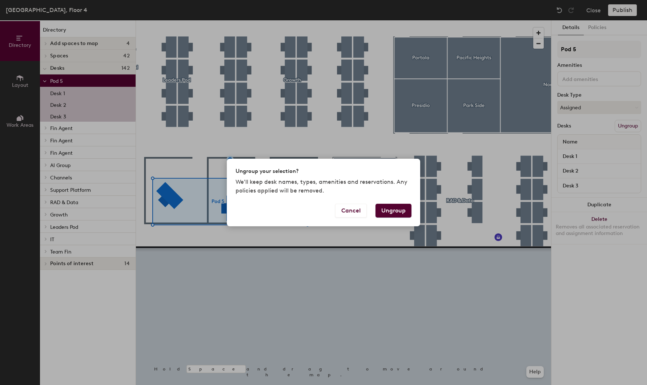
click at [401, 209] on button "Ungroup" at bounding box center [394, 211] width 36 height 14
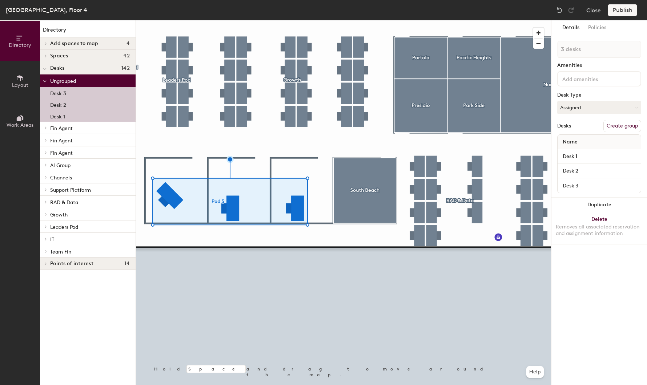
click at [318, 20] on div at bounding box center [343, 20] width 415 height 0
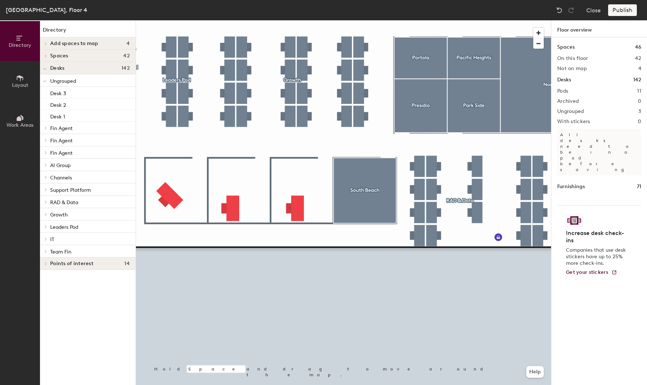
click at [289, 20] on div at bounding box center [343, 20] width 415 height 0
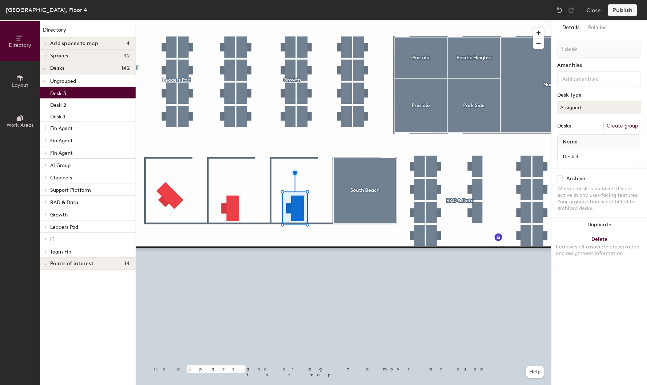
click at [615, 129] on button "Create group" at bounding box center [622, 126] width 38 height 12
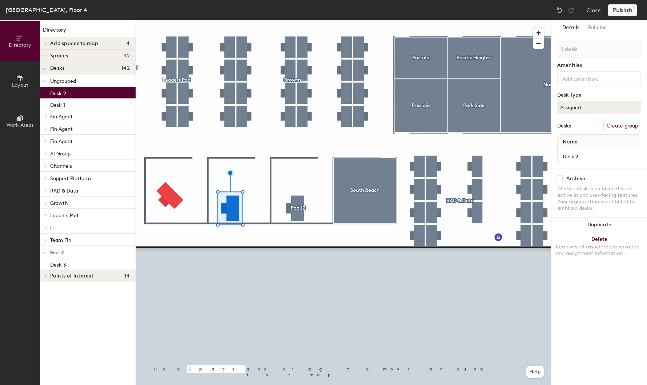
click at [622, 126] on button "Create group" at bounding box center [622, 126] width 38 height 12
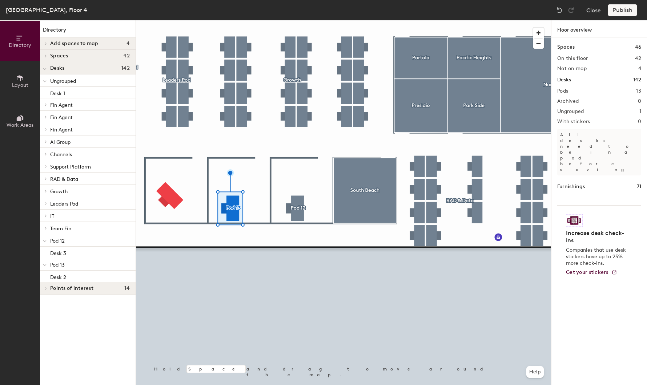
click at [167, 20] on div at bounding box center [343, 20] width 415 height 0
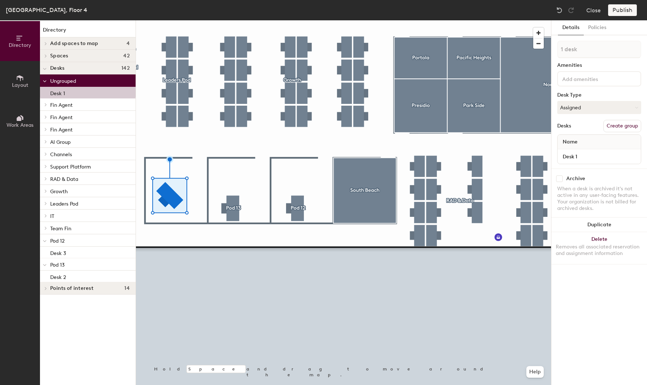
click at [630, 127] on button "Create group" at bounding box center [622, 126] width 38 height 12
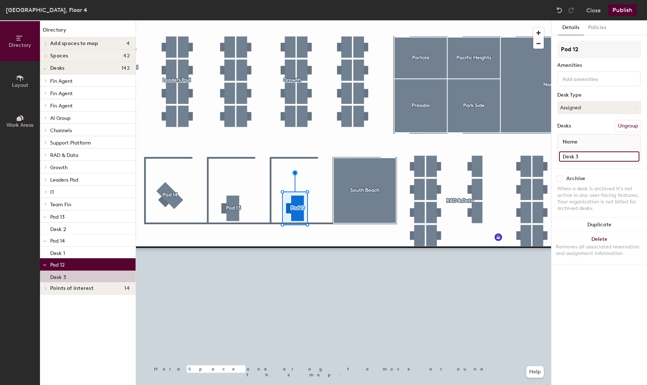
click at [581, 158] on input "Desk 3" at bounding box center [599, 157] width 80 height 10
paste input "[PERSON_NAME]"
type input "R 4.27 - [PERSON_NAME]"
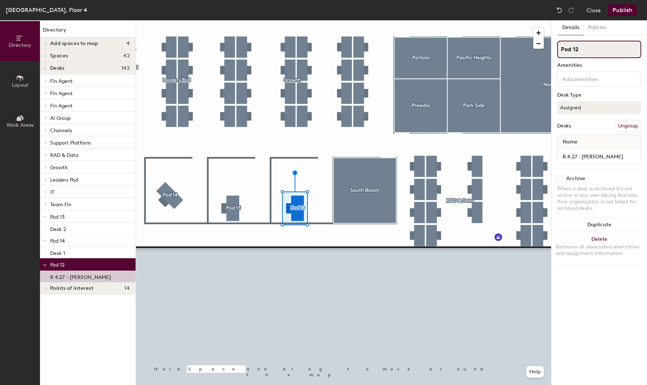
click at [575, 55] on input "Pod 12" at bounding box center [599, 49] width 84 height 17
click at [570, 52] on input "Pod 12" at bounding box center [599, 49] width 84 height 17
type input "Product"
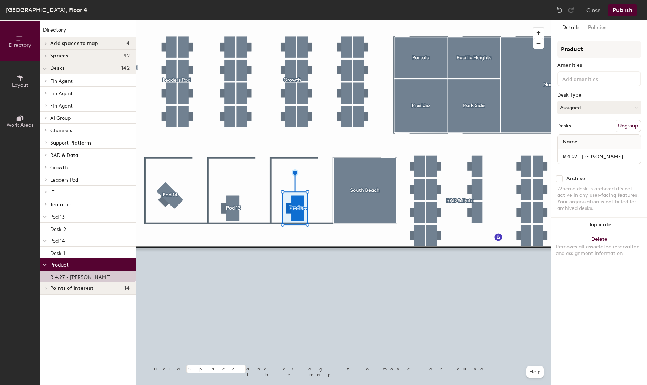
click at [625, 9] on button "Publish" at bounding box center [622, 10] width 29 height 12
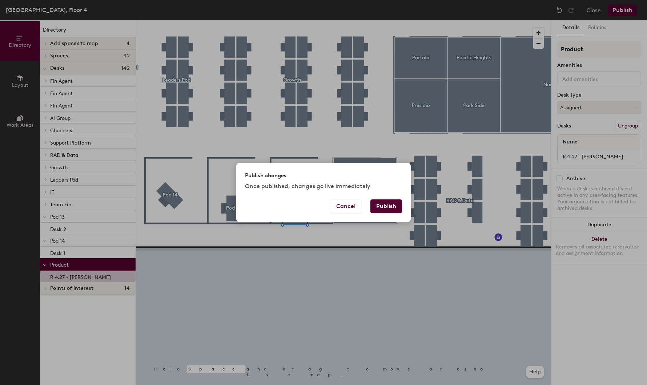
click at [385, 209] on button "Publish" at bounding box center [386, 207] width 32 height 14
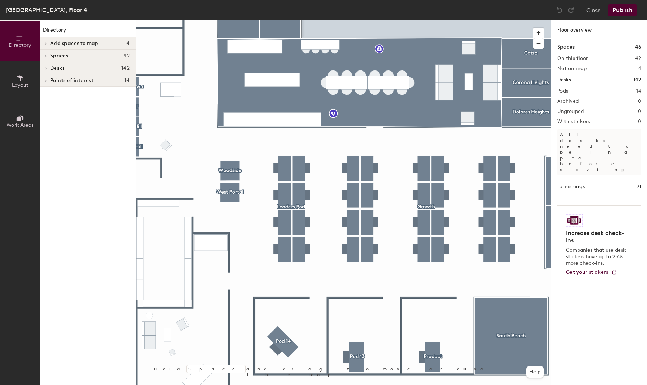
click at [356, 20] on div at bounding box center [343, 20] width 415 height 0
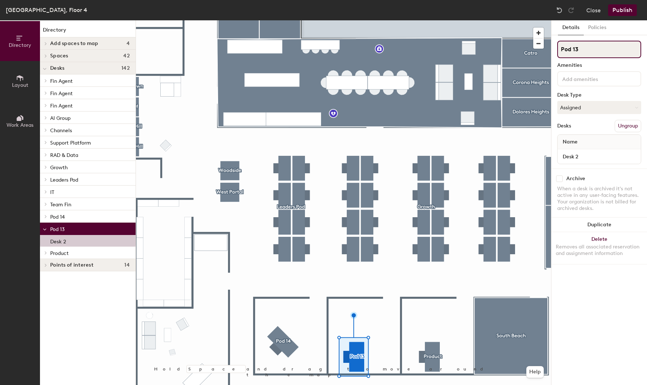
click at [583, 49] on input "Pod 13" at bounding box center [599, 49] width 84 height 17
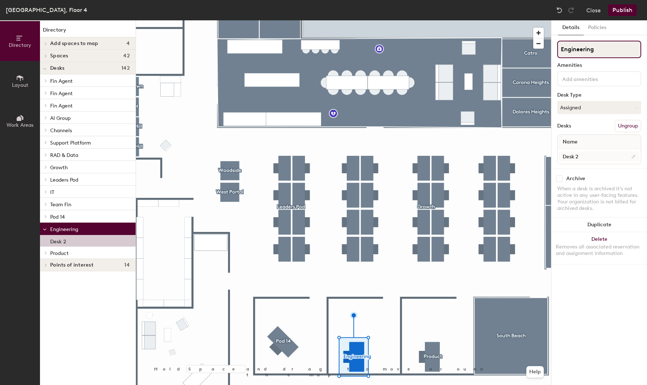
type input "Engineering"
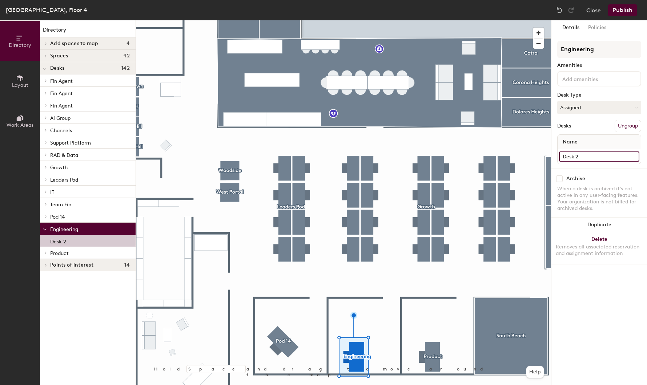
click at [578, 155] on input "Desk 2" at bounding box center [599, 157] width 80 height 10
paste input "[PERSON_NAME]"
click at [565, 155] on input "r 4.28 - [PERSON_NAME]" at bounding box center [599, 157] width 80 height 10
type input "R 4.28 - [PERSON_NAME]"
click at [603, 302] on div "Details Policies Engineering Amenities Desk Type Assigned Desks Ungroup Name R …" at bounding box center [599, 202] width 96 height 365
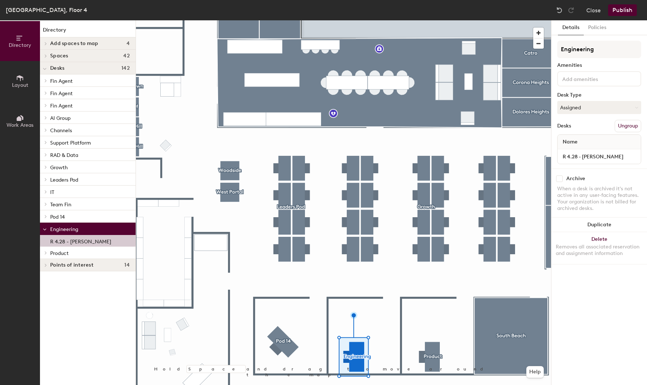
click at [288, 20] on div at bounding box center [343, 20] width 415 height 0
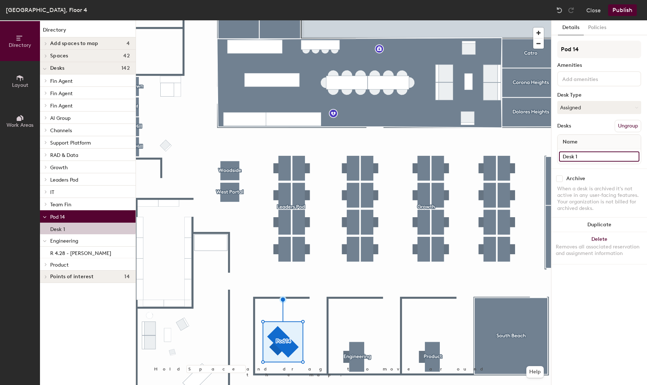
click at [585, 152] on input "Desk 1" at bounding box center [599, 157] width 80 height 10
paste input "[PERSON_NAME]"
type input "R 4.29 - [PERSON_NAME]"
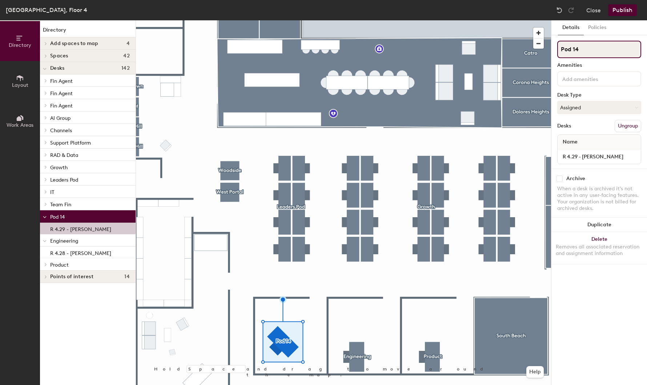
click at [578, 52] on input "Pod 14" at bounding box center [599, 49] width 84 height 17
type input "p"
type input "Product"
click at [619, 10] on button "Publish" at bounding box center [622, 10] width 29 height 12
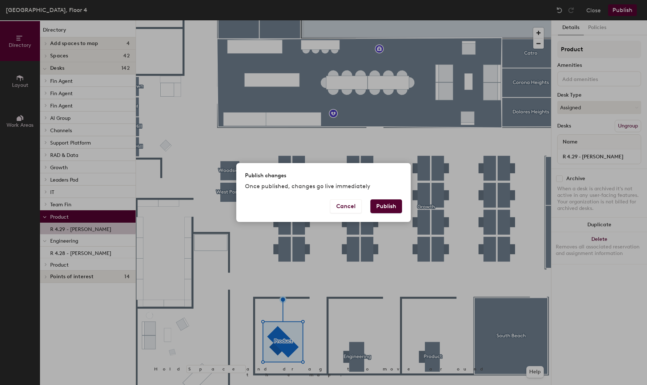
click at [393, 209] on button "Publish" at bounding box center [386, 207] width 32 height 14
